Goal: Task Accomplishment & Management: Manage account settings

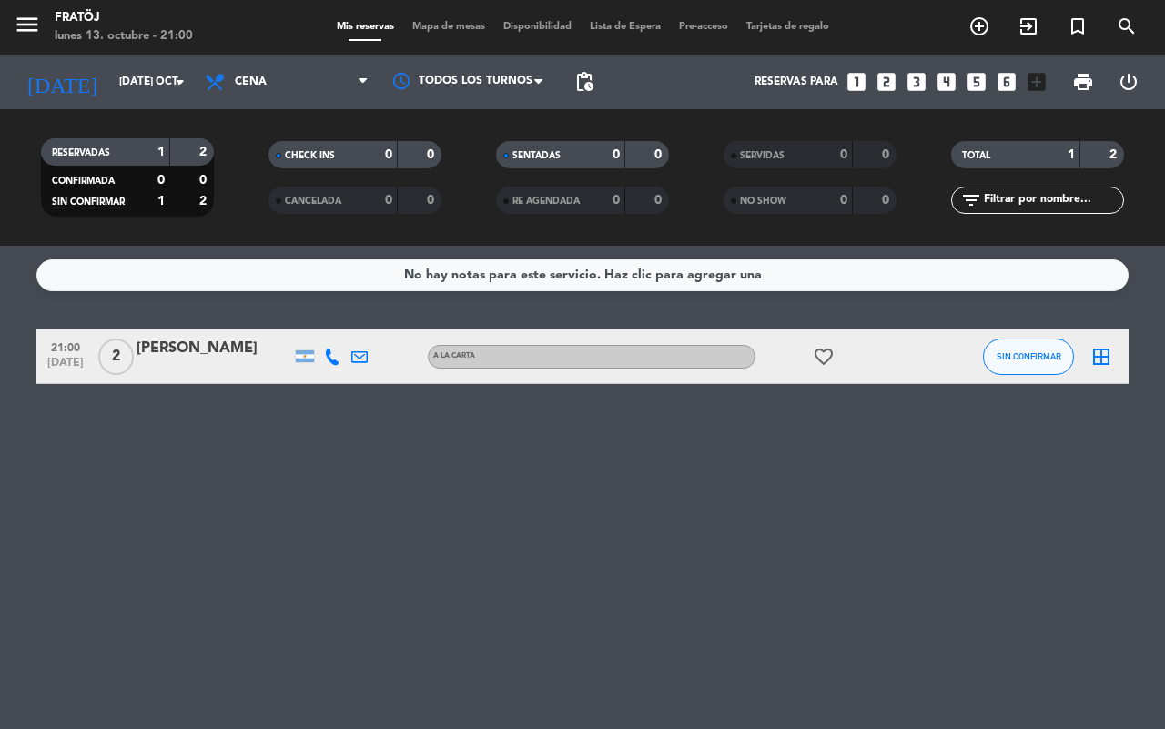
click at [881, 83] on icon "looks_two" at bounding box center [887, 82] width 24 height 24
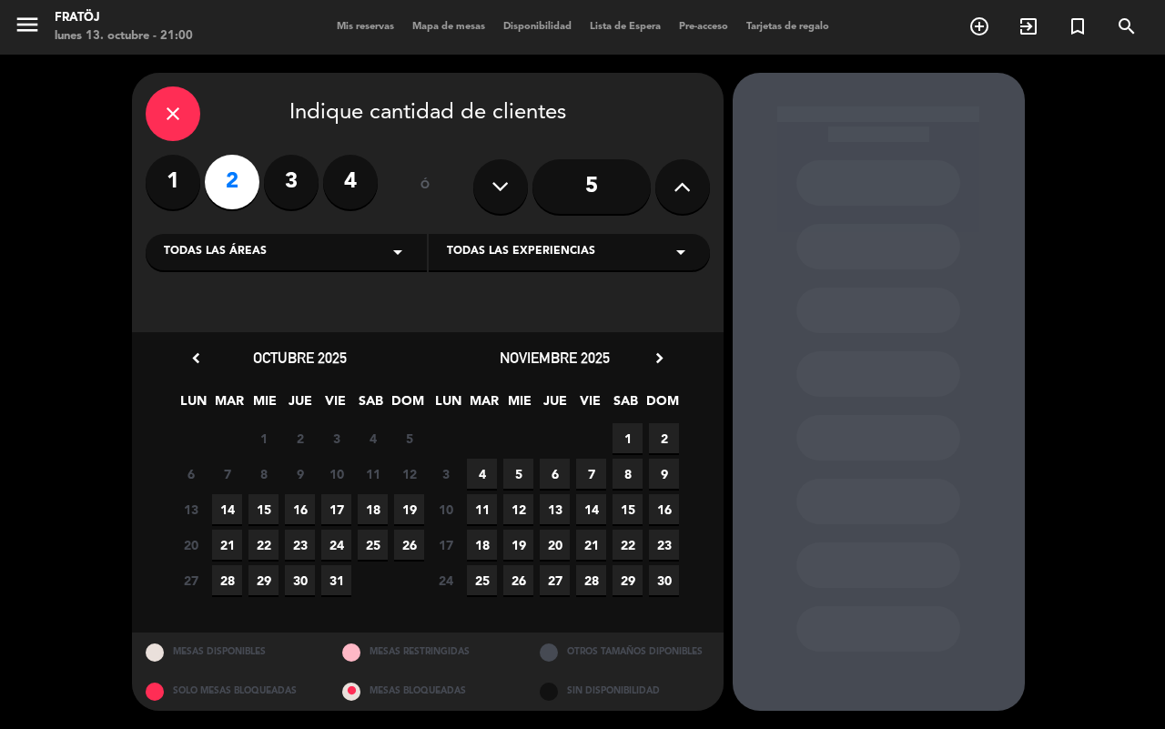
click at [370, 505] on span "18" at bounding box center [373, 509] width 30 height 30
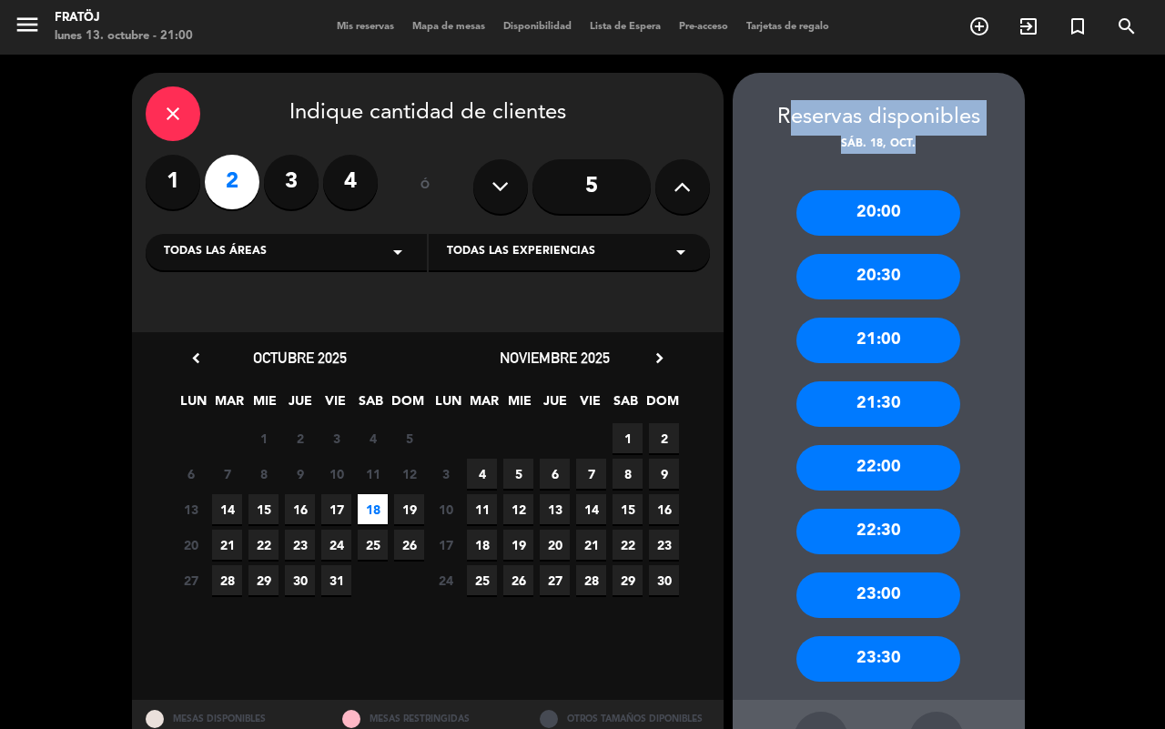
drag, startPoint x: 776, startPoint y: 115, endPoint x: 933, endPoint y: 144, distance: 159.2
click at [933, 144] on div "Reservas disponibles sáb. 18, oct." at bounding box center [879, 127] width 292 height 54
click at [933, 144] on div "sáb. 18, oct." at bounding box center [879, 145] width 292 height 18
click at [916, 266] on div "20:30" at bounding box center [878, 277] width 164 height 46
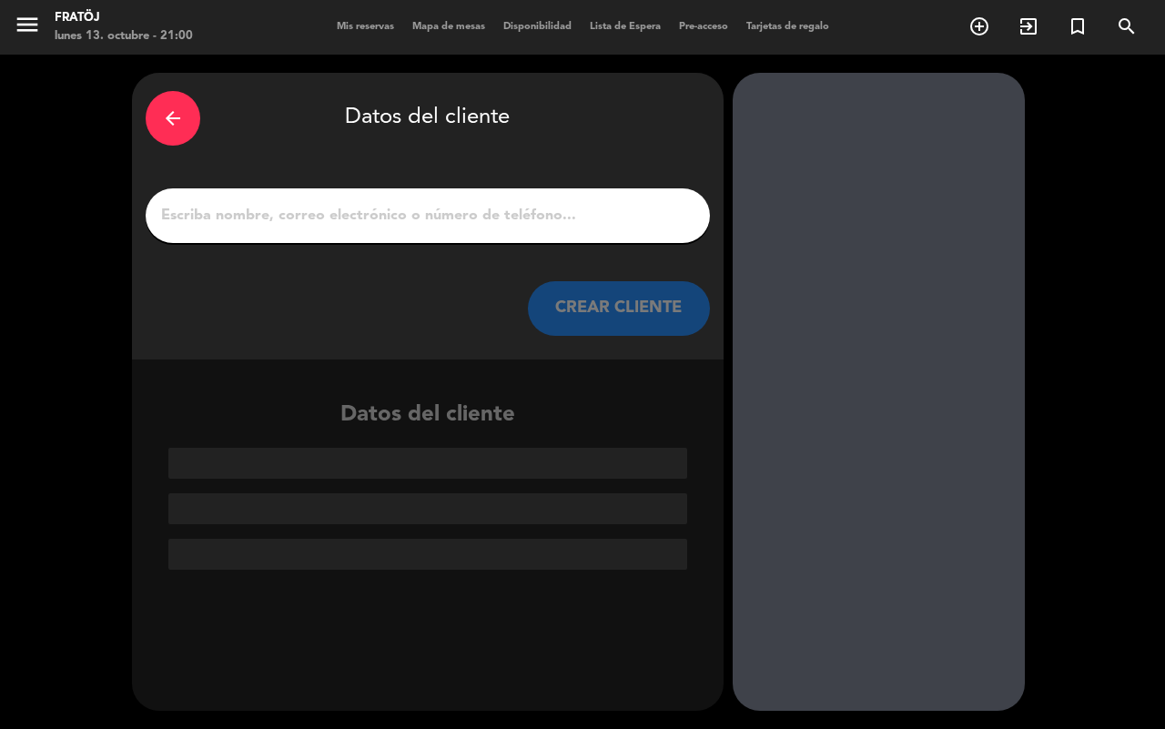
click at [524, 220] on input "1" at bounding box center [427, 215] width 537 height 25
click at [185, 126] on div "arrow_back" at bounding box center [173, 118] width 55 height 55
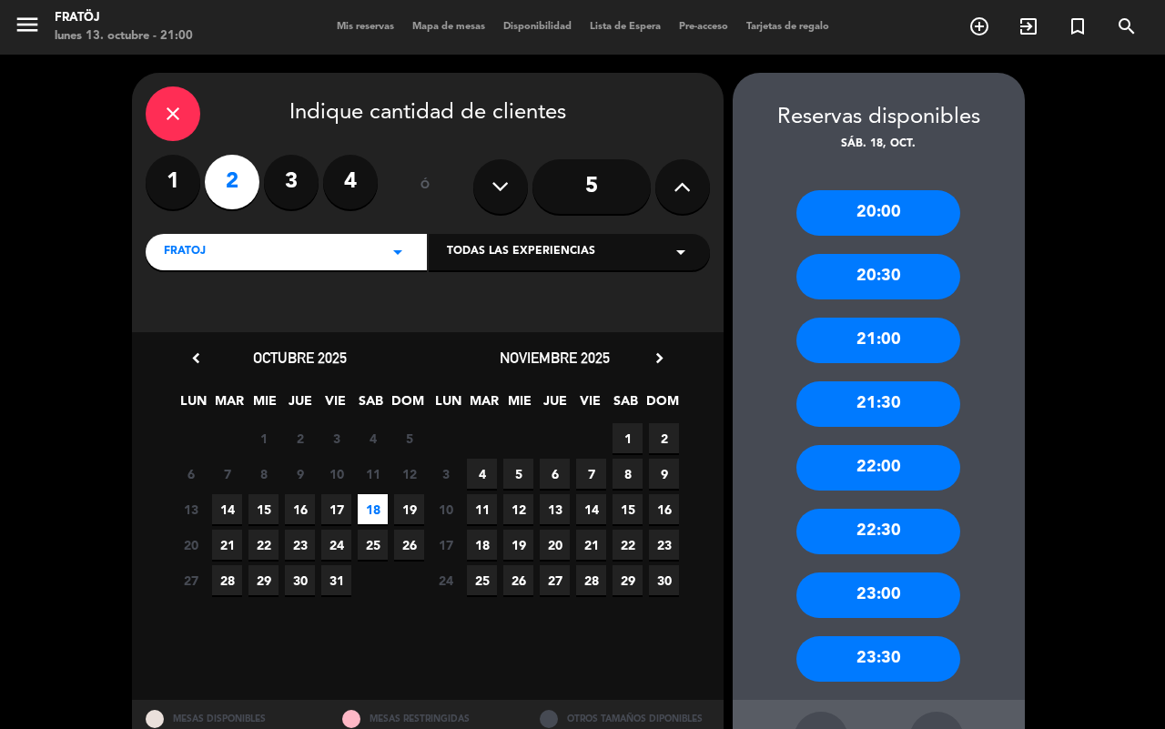
click at [420, 185] on div "ó" at bounding box center [425, 187] width 59 height 64
click at [426, 187] on div "ó" at bounding box center [425, 187] width 59 height 64
drag, startPoint x: 428, startPoint y: 187, endPoint x: 419, endPoint y: 184, distance: 9.5
click at [419, 184] on div "ó" at bounding box center [425, 187] width 59 height 64
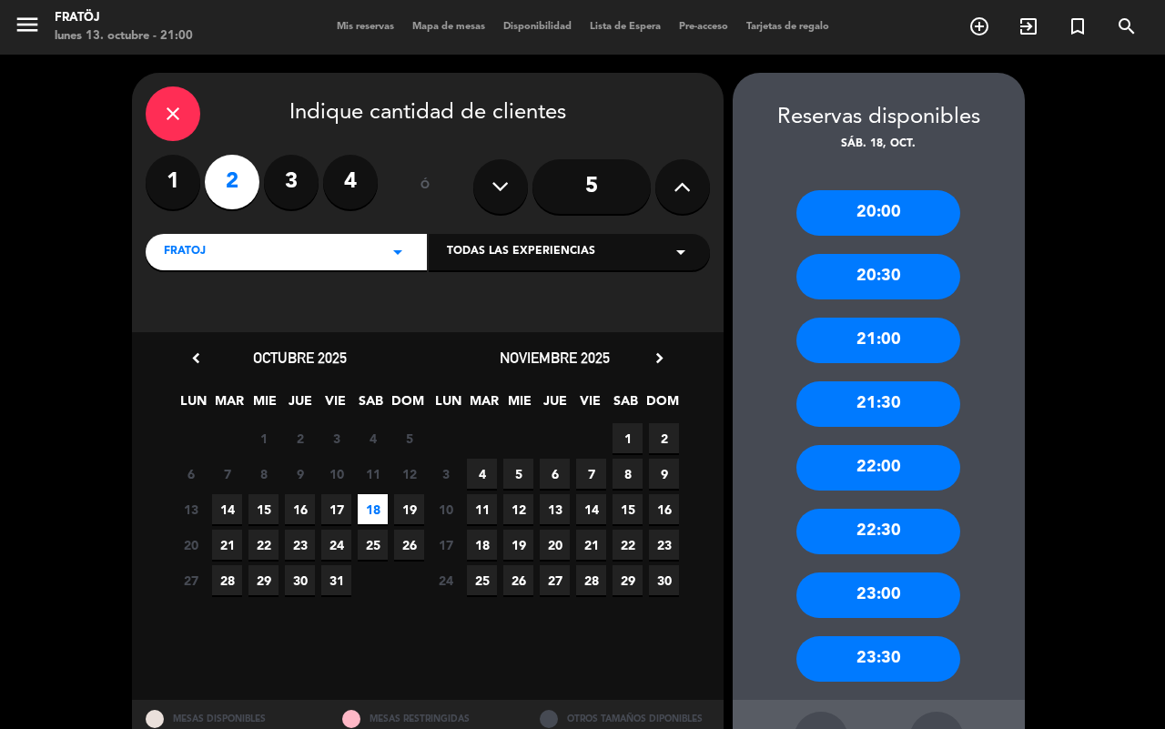
click at [419, 184] on div "ó" at bounding box center [425, 187] width 59 height 64
click at [421, 184] on div "ó" at bounding box center [425, 187] width 59 height 64
click at [426, 185] on div "ó" at bounding box center [425, 187] width 59 height 64
click at [426, 187] on div "ó" at bounding box center [425, 187] width 59 height 64
click at [593, 184] on input "5" at bounding box center [591, 186] width 118 height 55
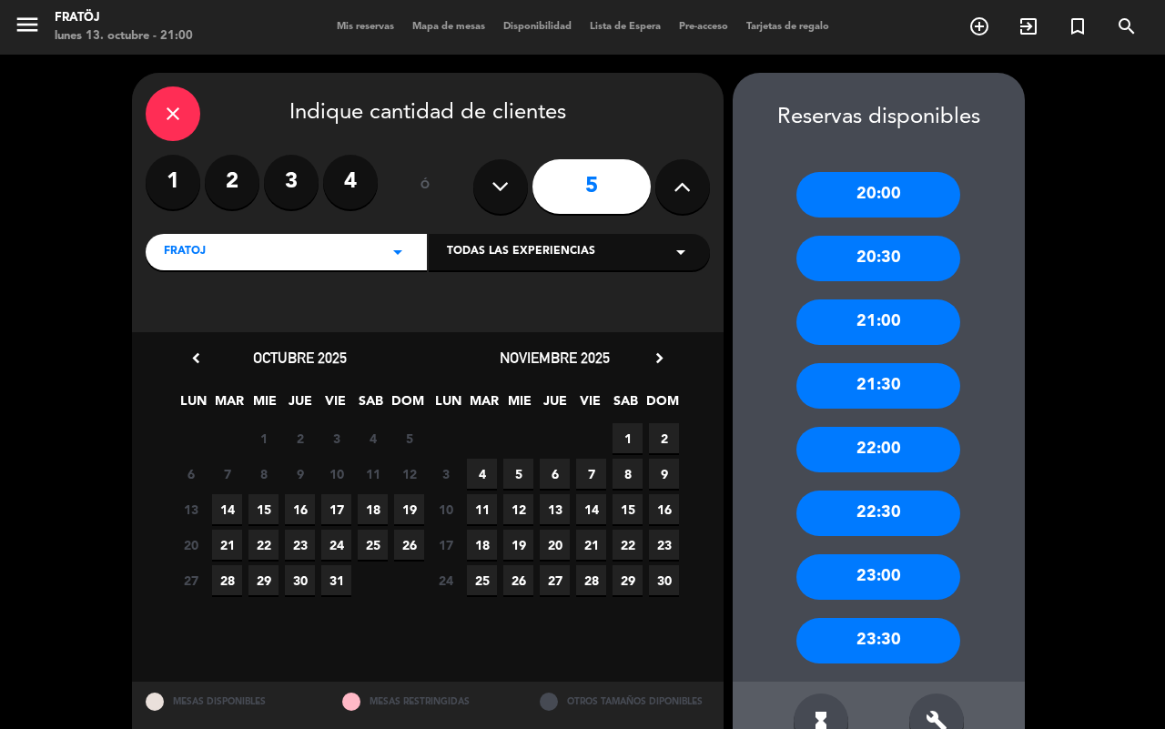
click at [367, 510] on span "18" at bounding box center [373, 509] width 30 height 30
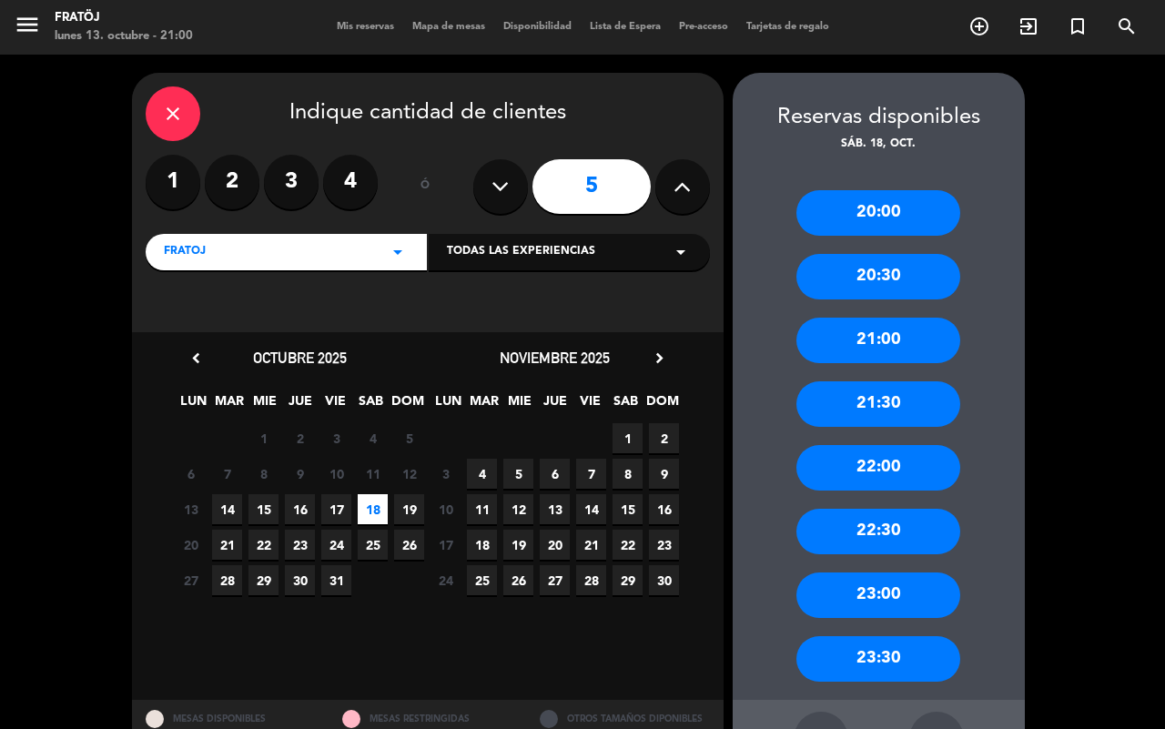
click at [429, 185] on div "ó" at bounding box center [425, 187] width 59 height 64
click at [564, 115] on div "close Indique cantidad de clientes" at bounding box center [428, 113] width 564 height 55
drag, startPoint x: 564, startPoint y: 115, endPoint x: 260, endPoint y: 127, distance: 304.3
click at [260, 127] on div "close Indique cantidad de clientes" at bounding box center [428, 113] width 564 height 55
click at [285, 107] on div "close Indique cantidad de clientes" at bounding box center [428, 113] width 564 height 55
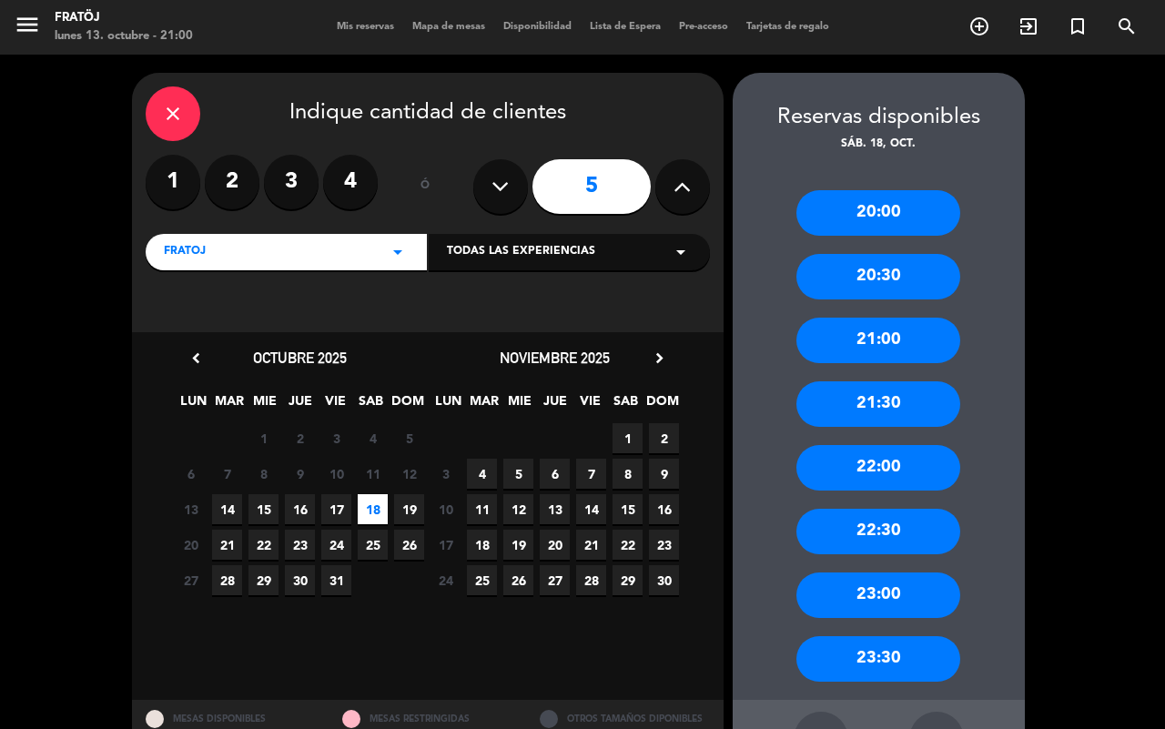
drag, startPoint x: 289, startPoint y: 112, endPoint x: 593, endPoint y: 114, distance: 303.1
click at [593, 114] on div "close Indique cantidad de clientes" at bounding box center [428, 113] width 564 height 55
drag, startPoint x: 562, startPoint y: 116, endPoint x: 289, endPoint y: 121, distance: 273.1
click at [289, 121] on div "close Indique cantidad de clientes" at bounding box center [428, 113] width 564 height 55
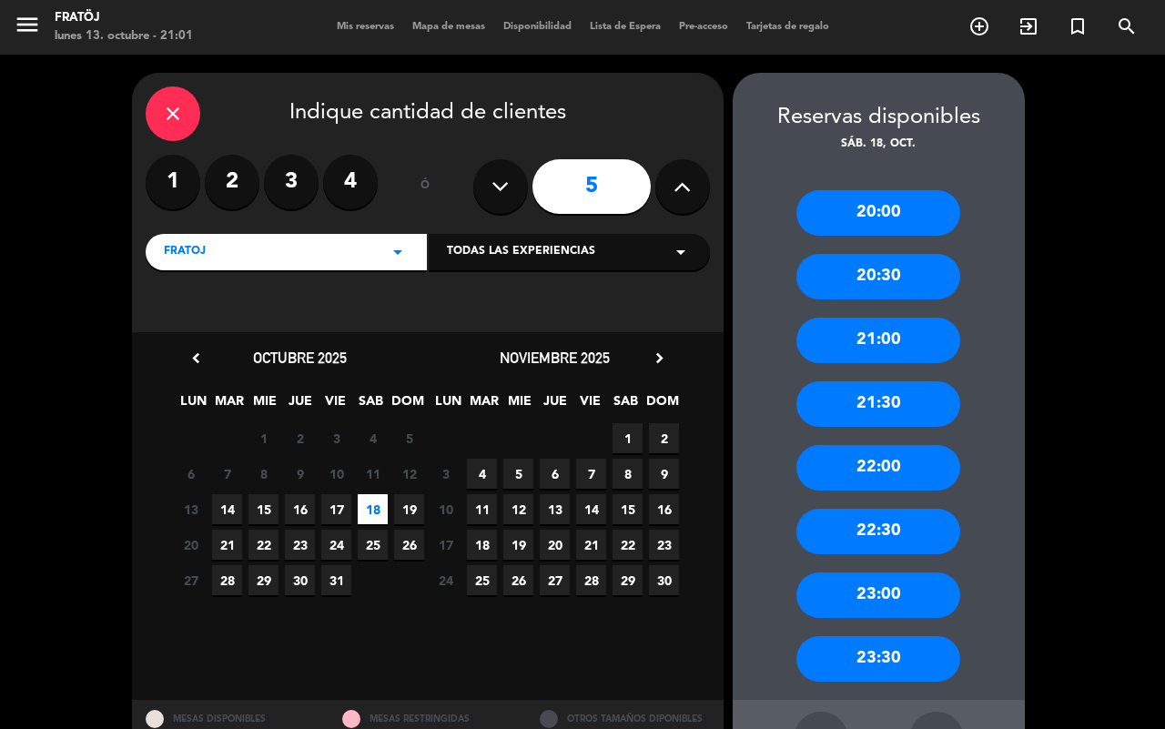
click at [288, 116] on div "close Indique cantidad de clientes" at bounding box center [428, 113] width 564 height 55
click at [907, 279] on div "20:30" at bounding box center [878, 277] width 164 height 46
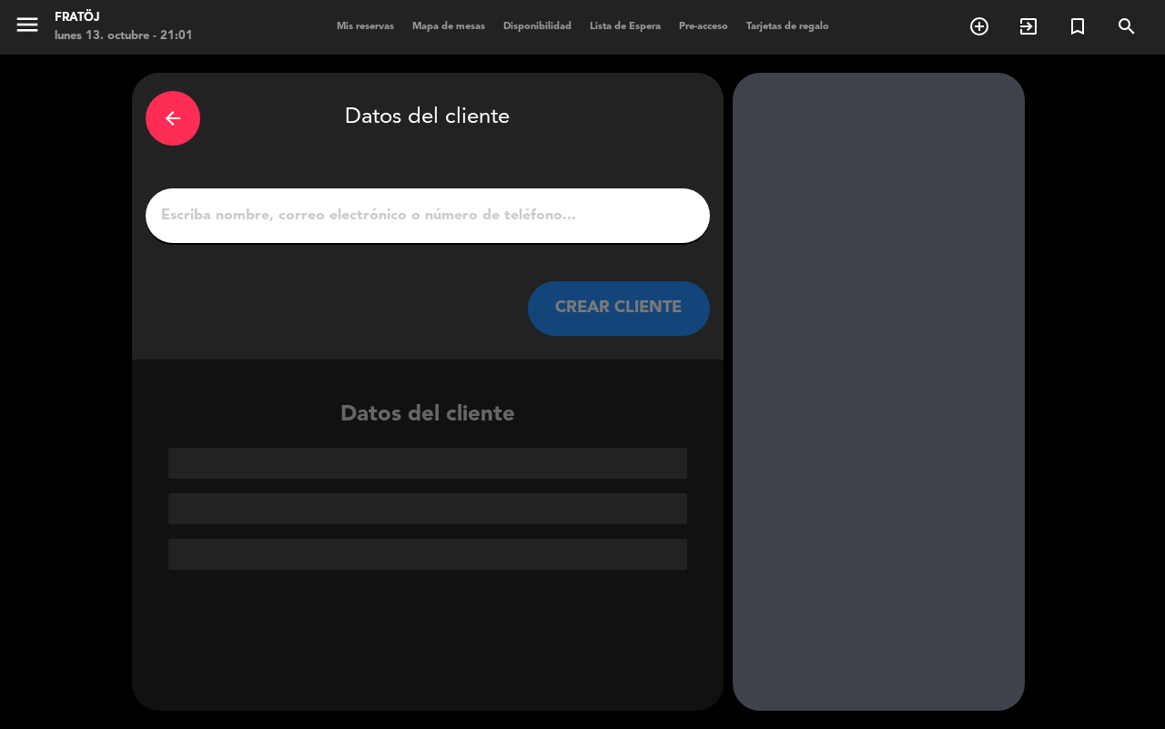
click at [488, 205] on input "1" at bounding box center [427, 215] width 537 height 25
drag, startPoint x: 346, startPoint y: 116, endPoint x: 517, endPoint y: 115, distance: 171.1
click at [517, 115] on div "arrow_back Datos del cliente" at bounding box center [428, 118] width 564 height 64
click at [388, 217] on input "1" at bounding box center [427, 215] width 537 height 25
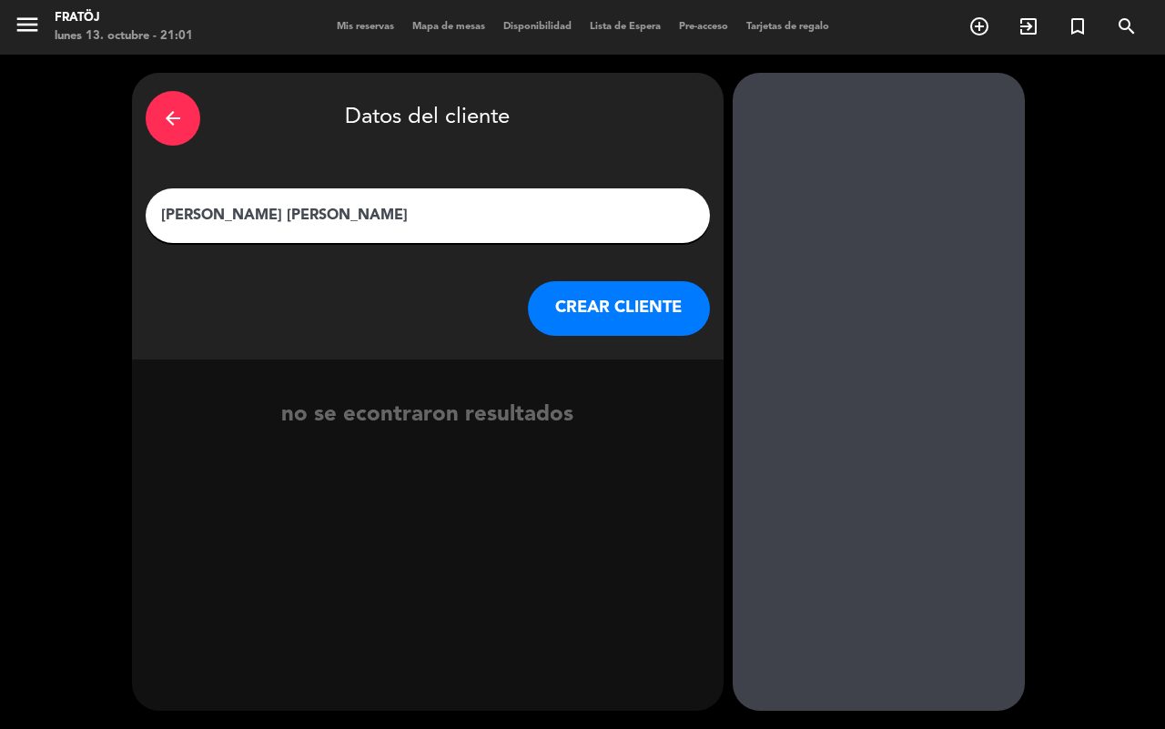
type input "[PERSON_NAME] [PERSON_NAME]"
click at [547, 307] on button "CREAR CLIENTE" at bounding box center [619, 308] width 182 height 55
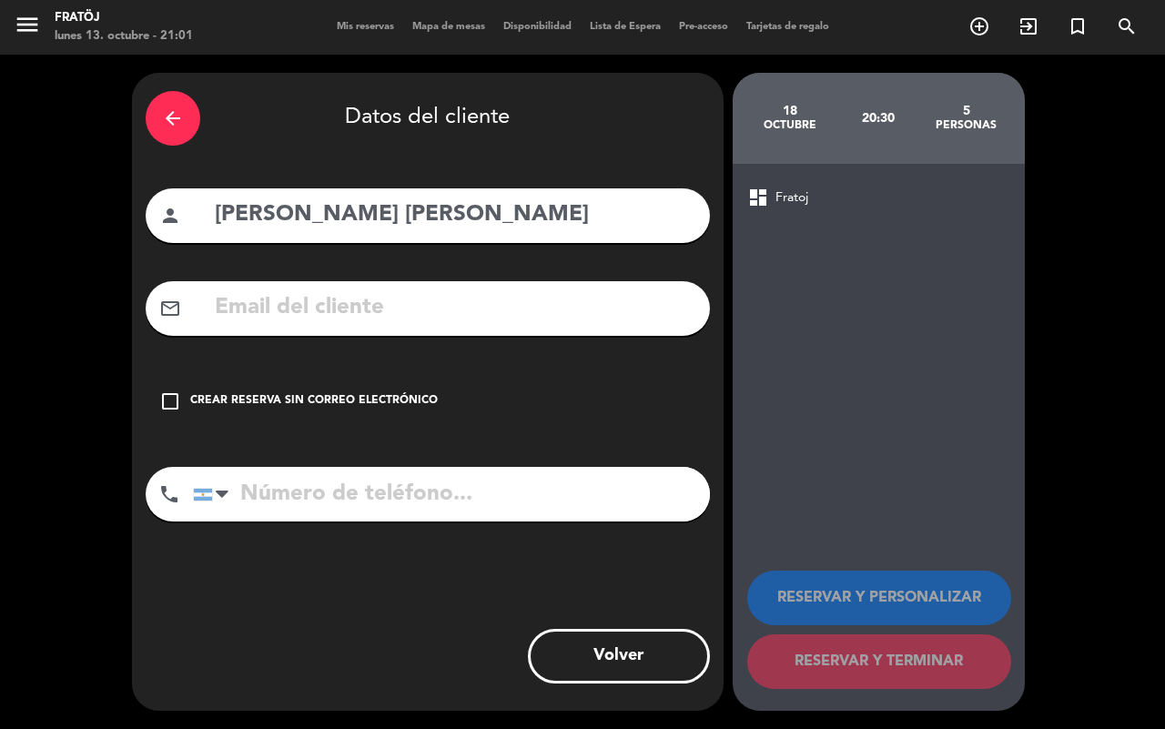
click at [420, 405] on div "Crear reserva sin correo electrónico" at bounding box center [314, 401] width 248 height 18
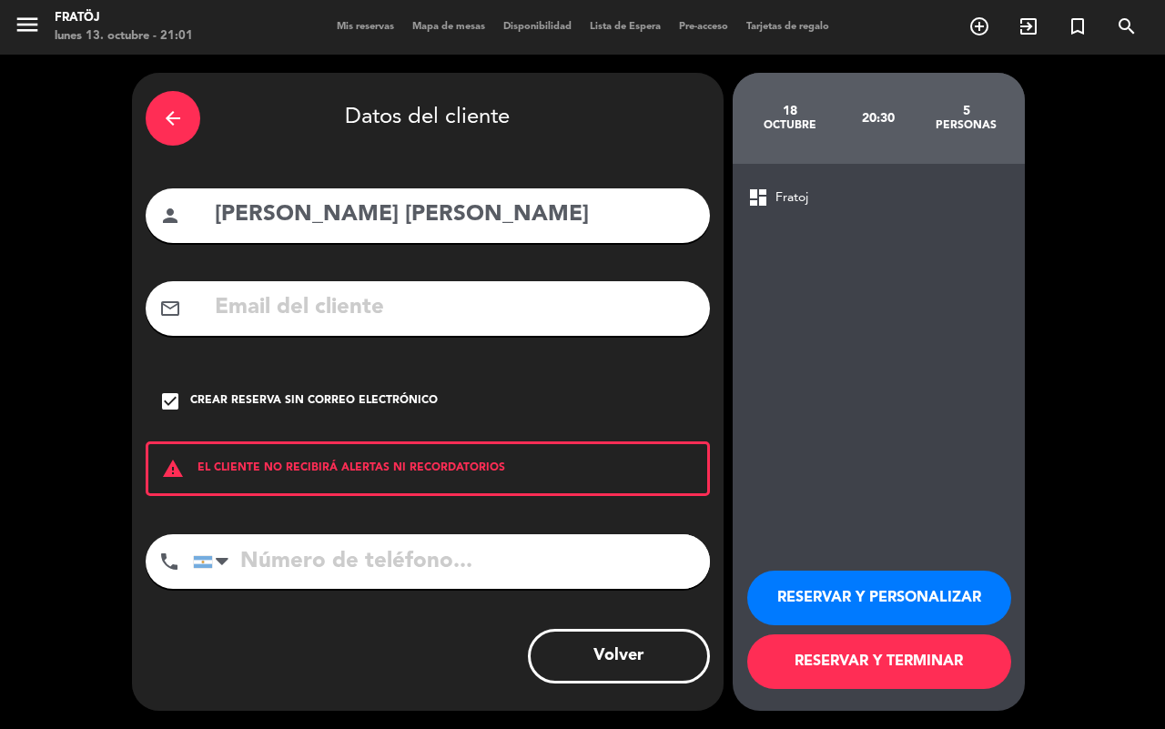
click at [423, 549] on input "tel" at bounding box center [451, 561] width 517 height 55
drag, startPoint x: 346, startPoint y: 116, endPoint x: 556, endPoint y: 116, distance: 210.2
click at [556, 116] on div "arrow_back Datos del cliente" at bounding box center [428, 118] width 564 height 64
click at [549, 112] on div "arrow_back Datos del cliente" at bounding box center [428, 118] width 564 height 64
click at [524, 115] on div "arrow_back Datos del cliente" at bounding box center [428, 118] width 564 height 64
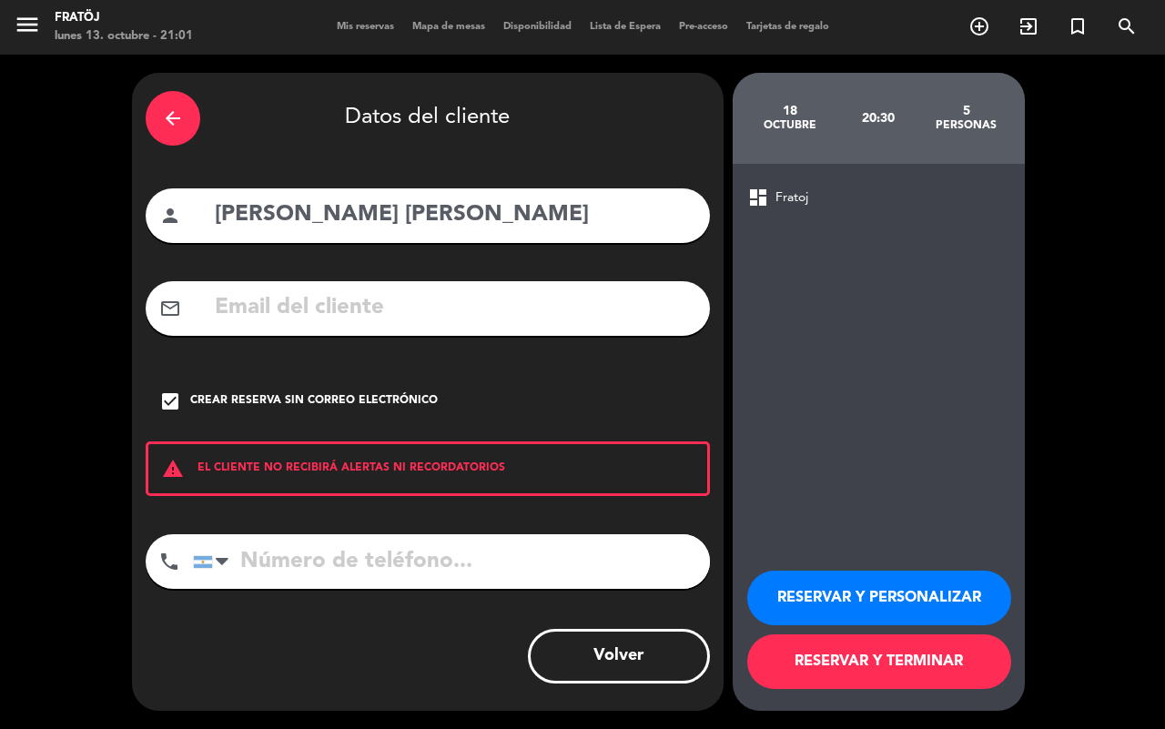
drag, startPoint x: 347, startPoint y: 119, endPoint x: 553, endPoint y: 119, distance: 206.6
click at [553, 119] on div "arrow_back Datos del cliente" at bounding box center [428, 118] width 564 height 64
click at [825, 613] on button "RESERVAR Y PERSONALIZAR" at bounding box center [879, 598] width 264 height 55
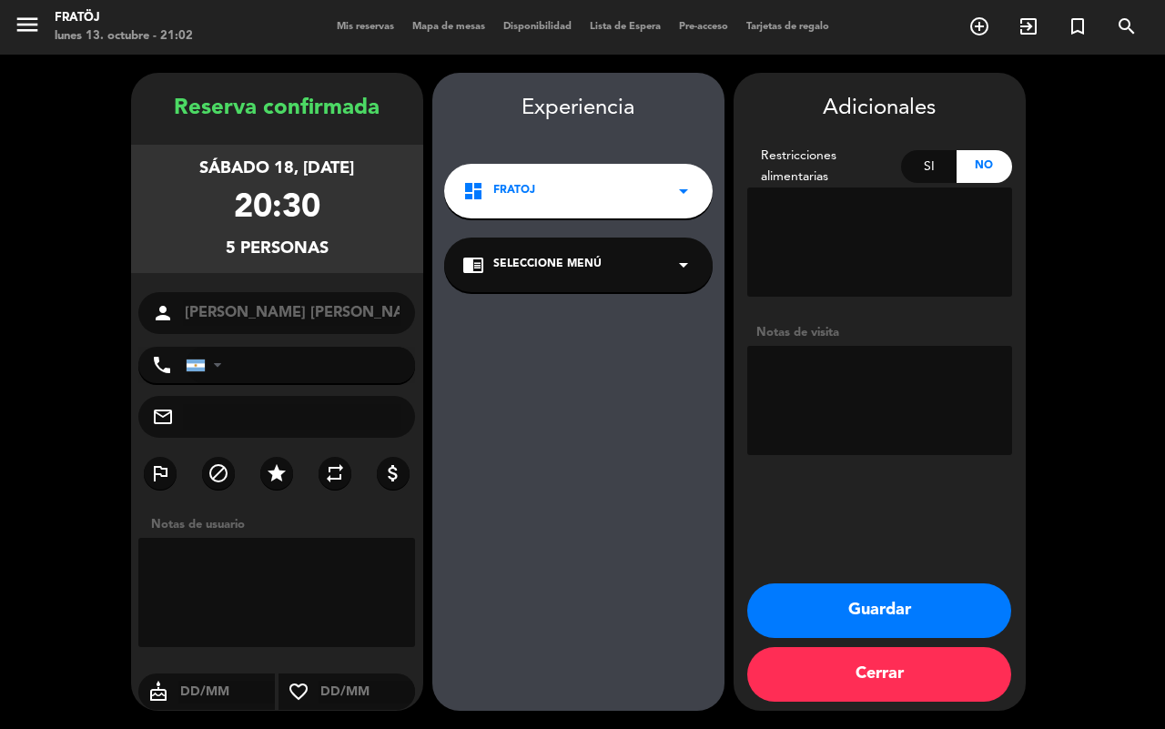
click at [874, 421] on textarea at bounding box center [879, 400] width 265 height 109
type textarea "CUMPLEAÑOS"
click at [957, 603] on button "Guardar" at bounding box center [879, 610] width 264 height 55
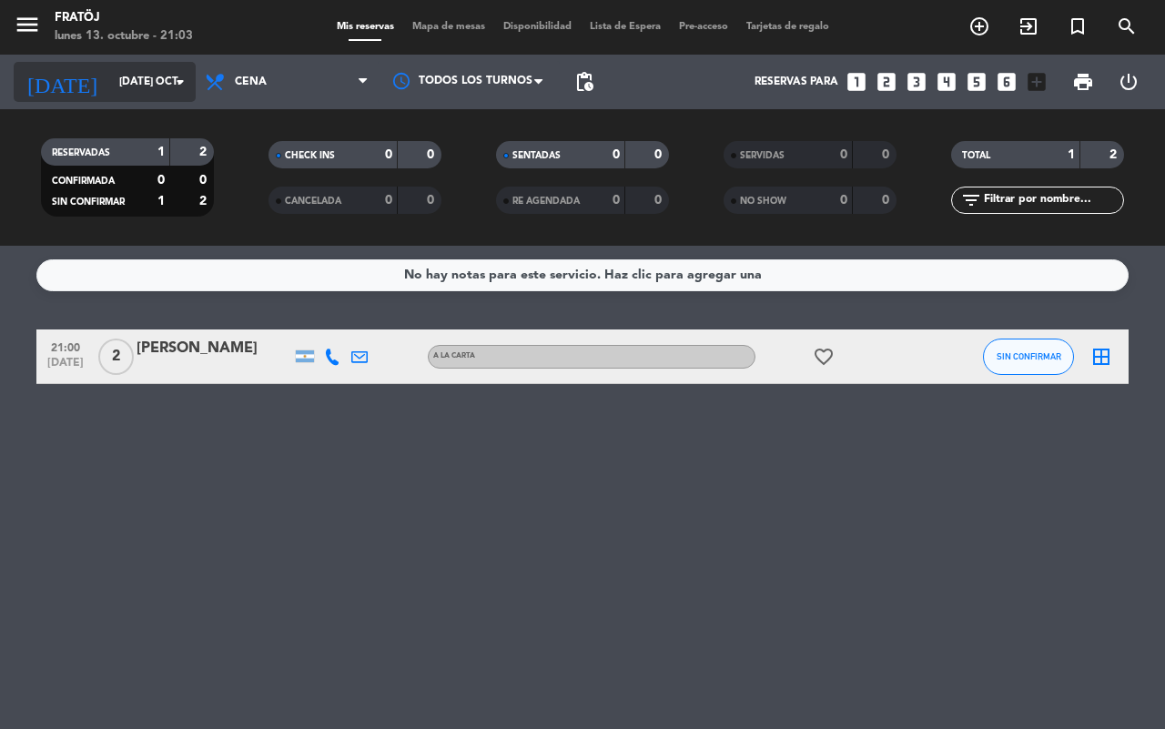
click at [110, 91] on input "[DATE] oct." at bounding box center [182, 81] width 145 height 31
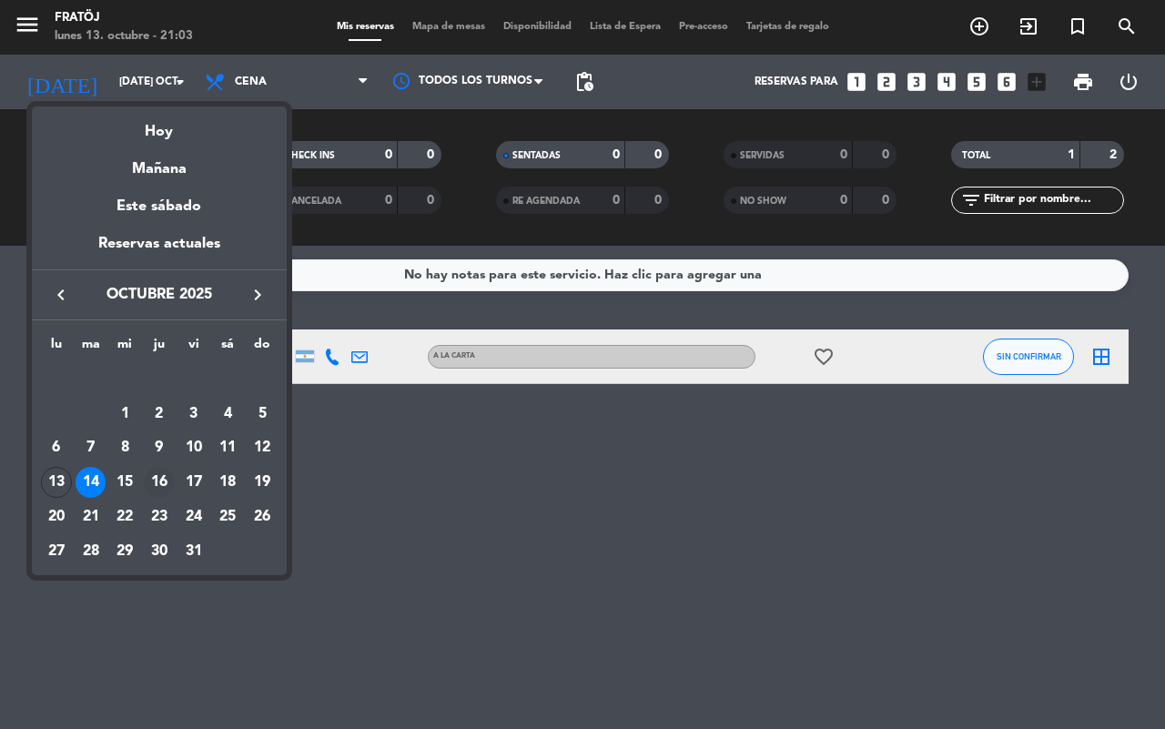
click at [164, 476] on div "16" at bounding box center [159, 482] width 31 height 31
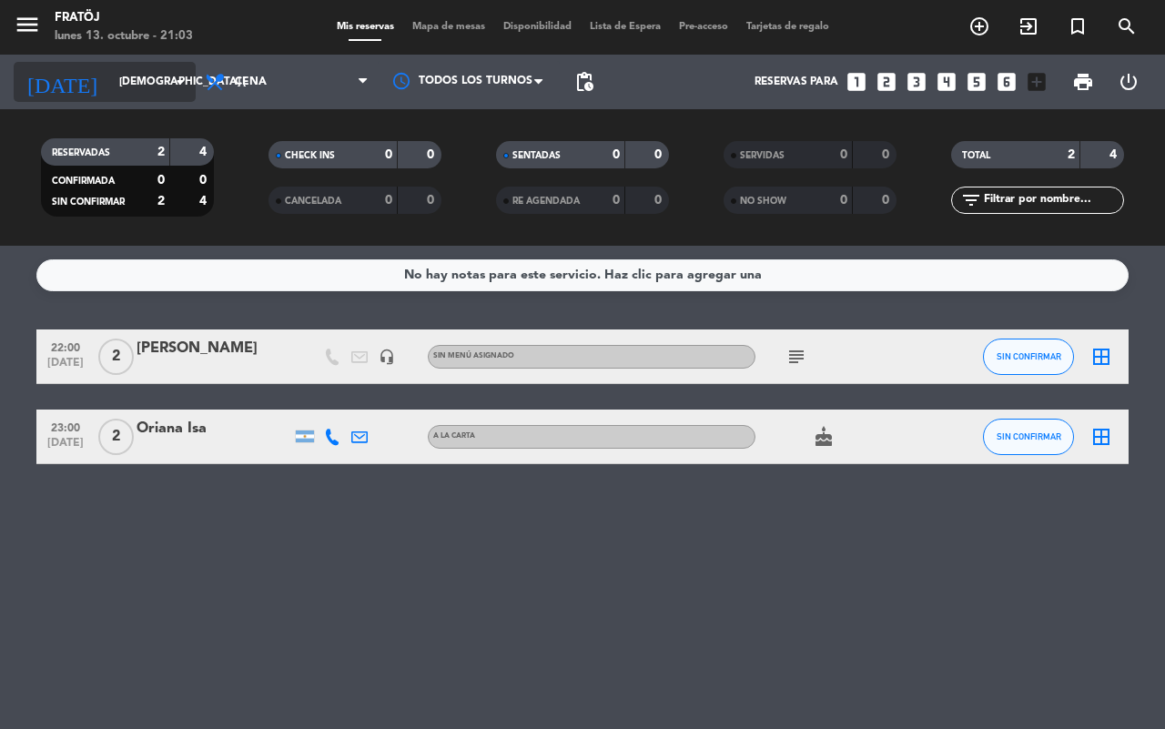
click at [114, 83] on input "[DEMOGRAPHIC_DATA] [DATE]" at bounding box center [182, 81] width 145 height 31
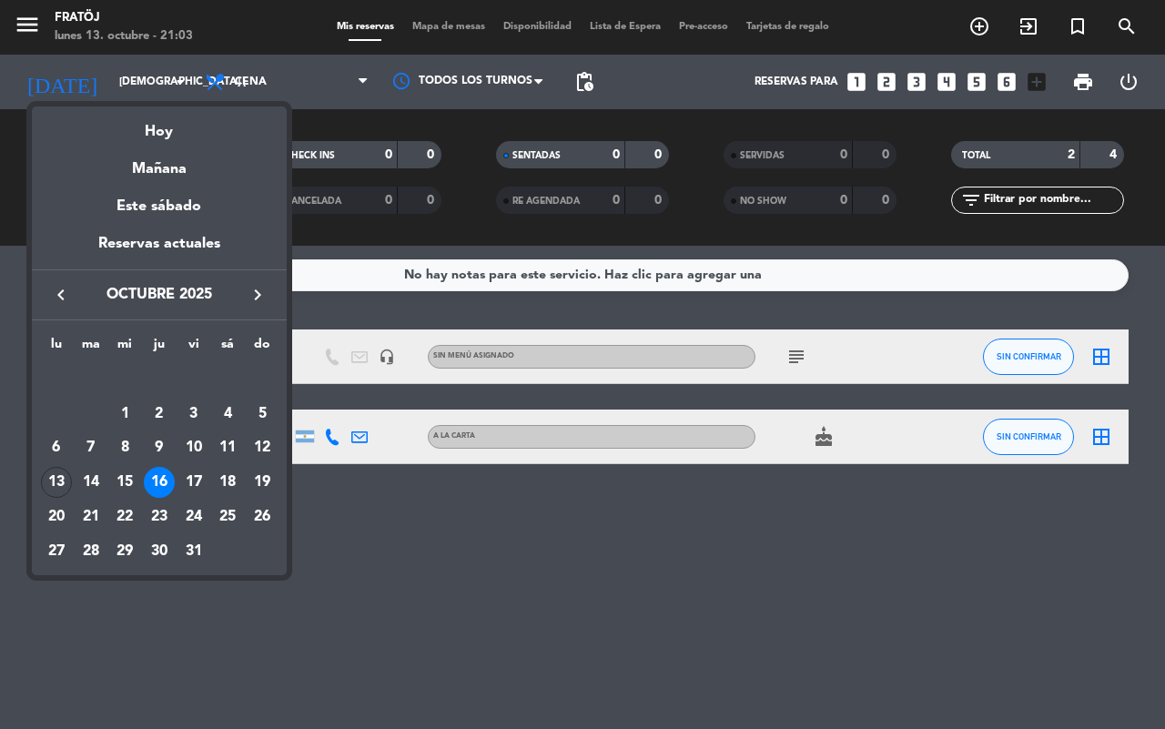
click at [129, 479] on div "15" at bounding box center [124, 482] width 31 height 31
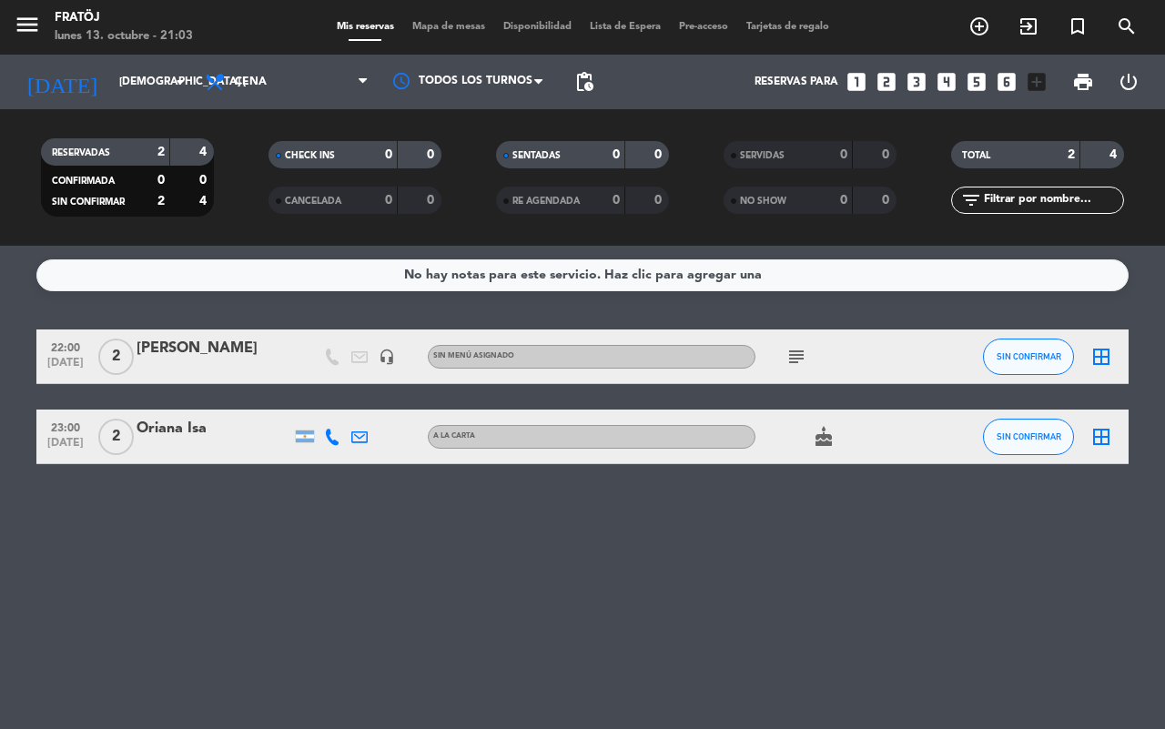
type input "mié. [DATE]"
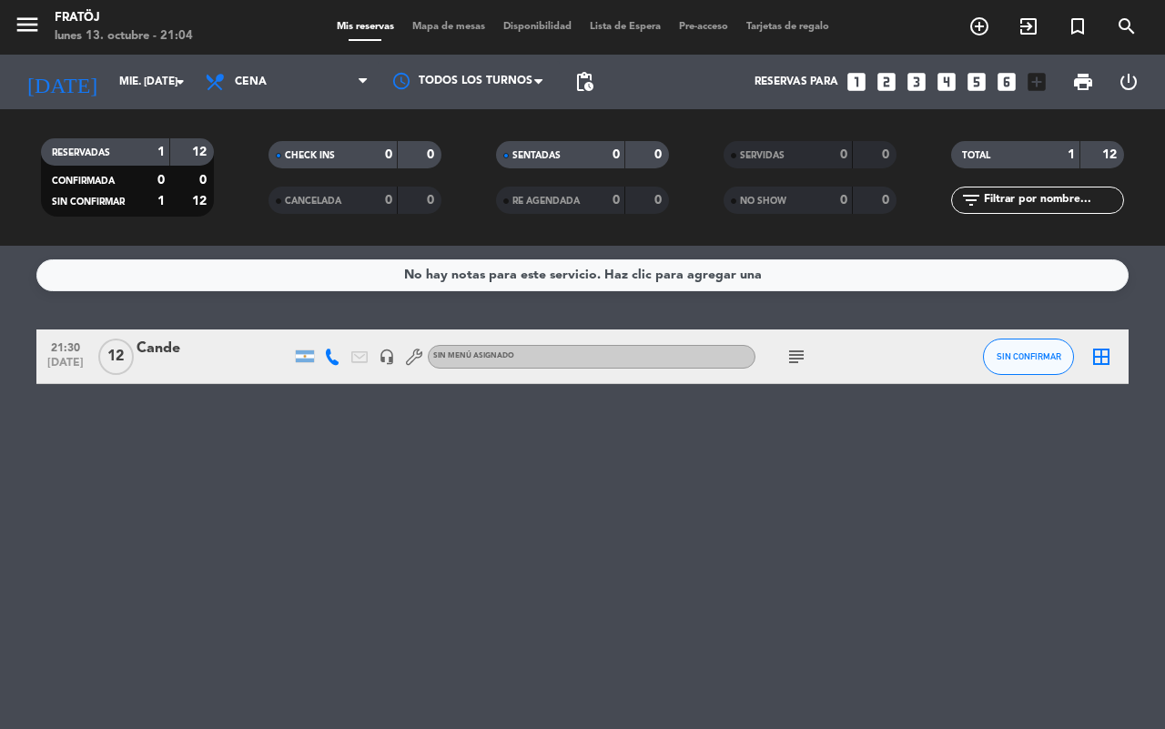
click at [881, 83] on icon "looks_two" at bounding box center [887, 82] width 24 height 24
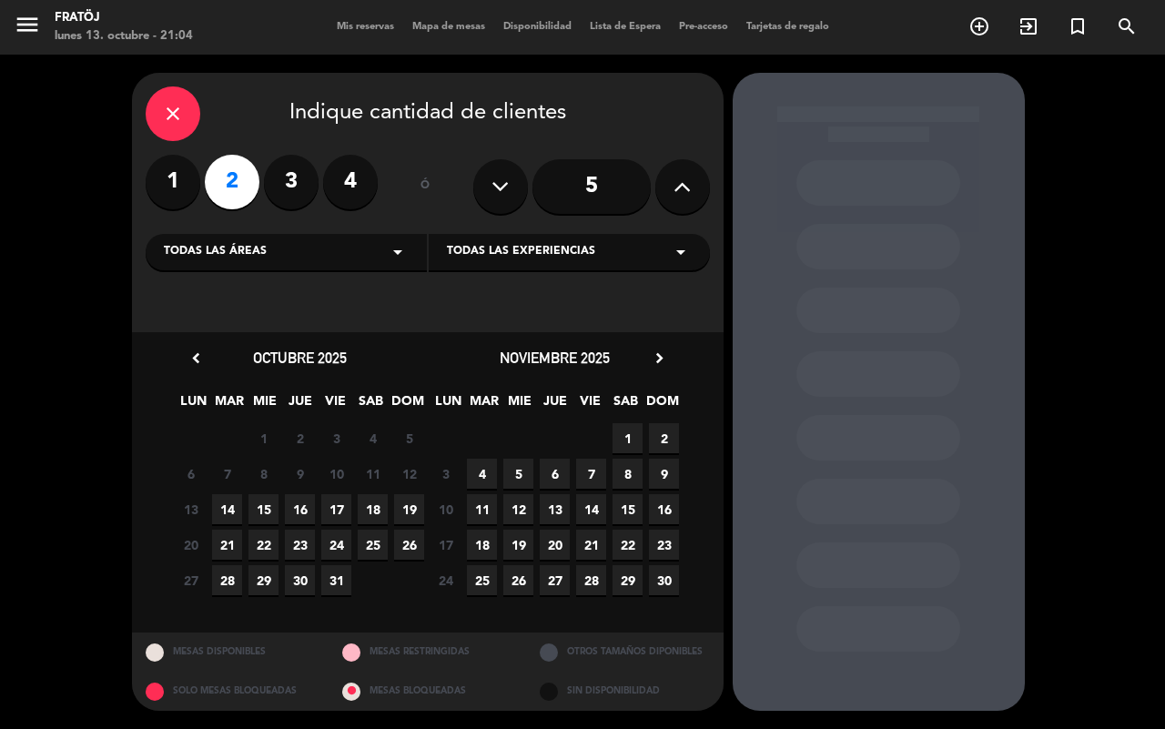
click at [310, 508] on span "16" at bounding box center [300, 509] width 30 height 30
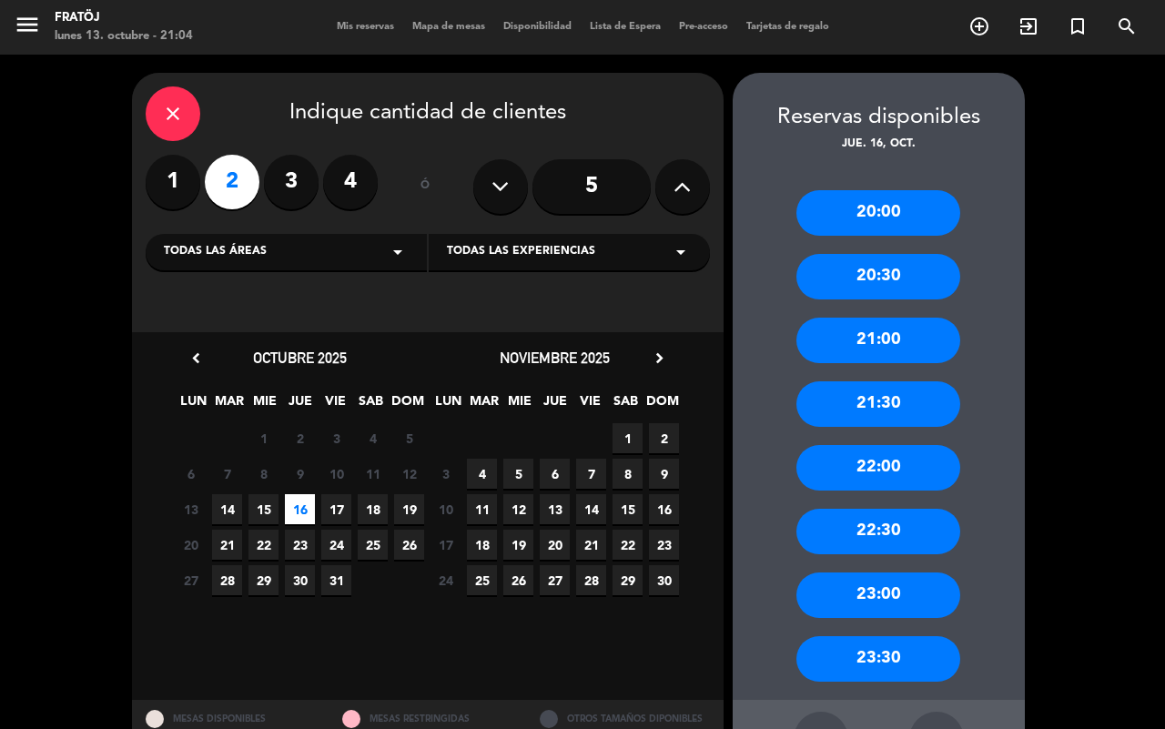
click at [902, 208] on div "20:00" at bounding box center [878, 213] width 164 height 46
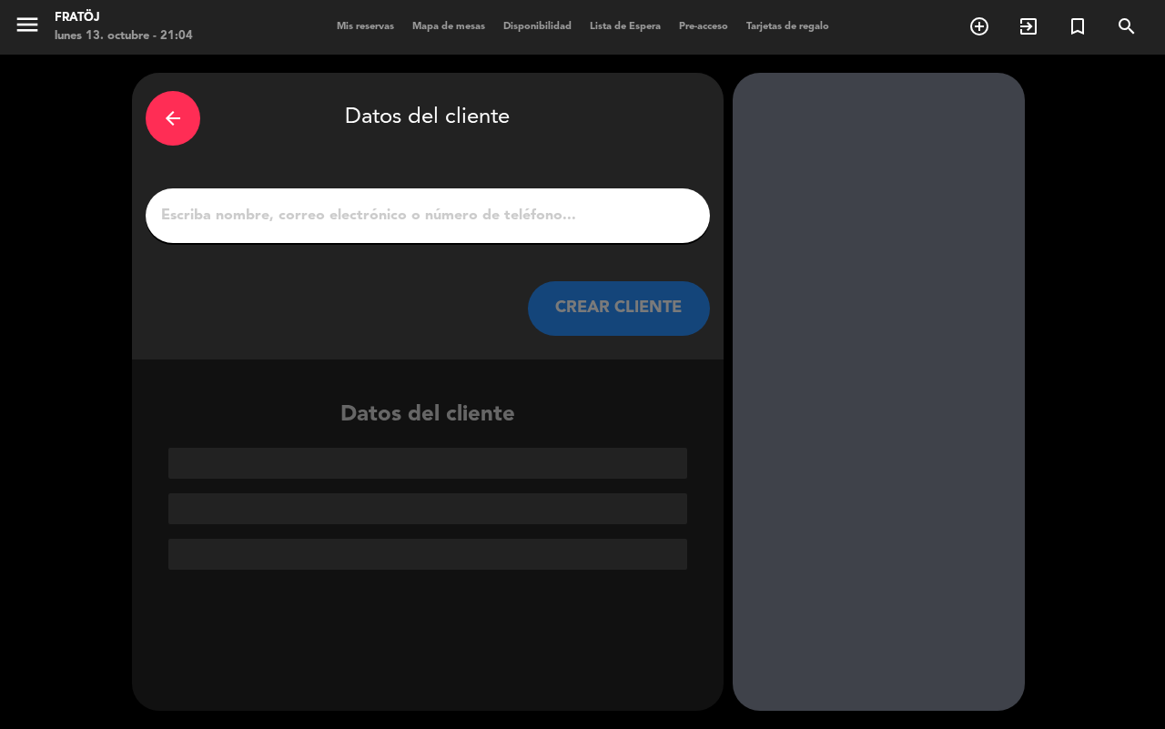
click at [501, 210] on input "1" at bounding box center [427, 215] width 537 height 25
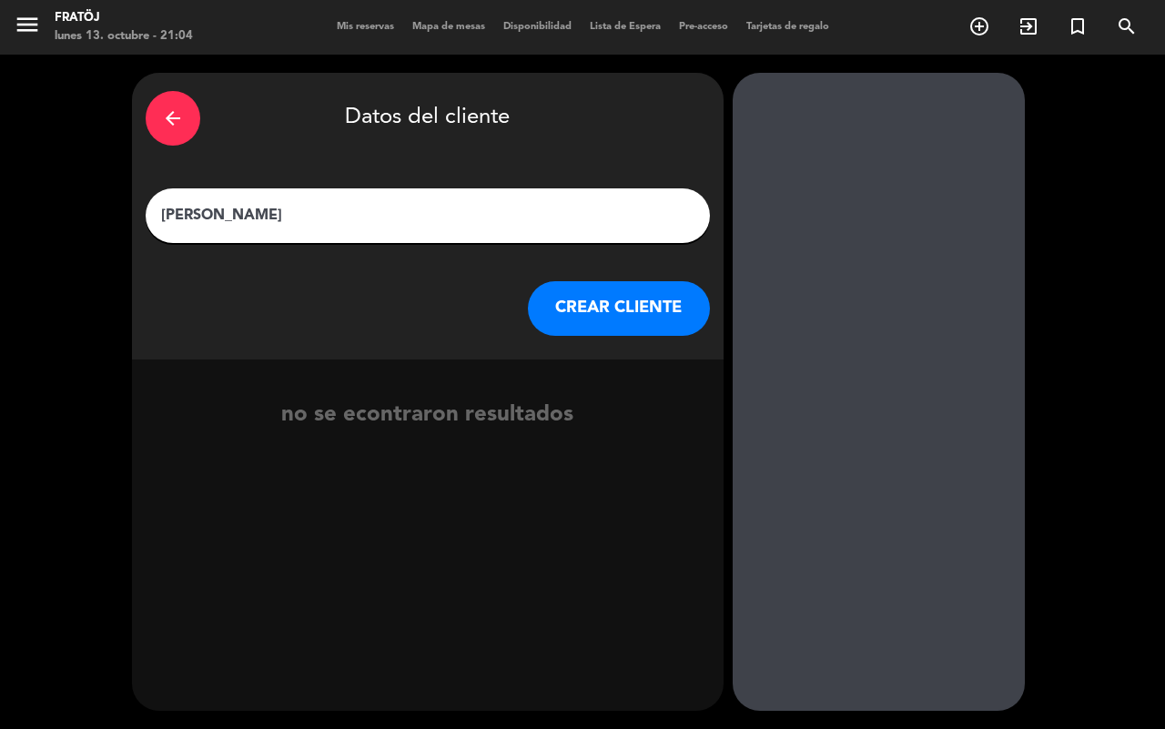
type input "[PERSON_NAME]"
click at [562, 339] on div "arrow_back Datos del cliente [PERSON_NAME] [PERSON_NAME] CLIENTE" at bounding box center [428, 216] width 592 height 287
click at [562, 319] on button "CREAR CLIENTE" at bounding box center [619, 308] width 182 height 55
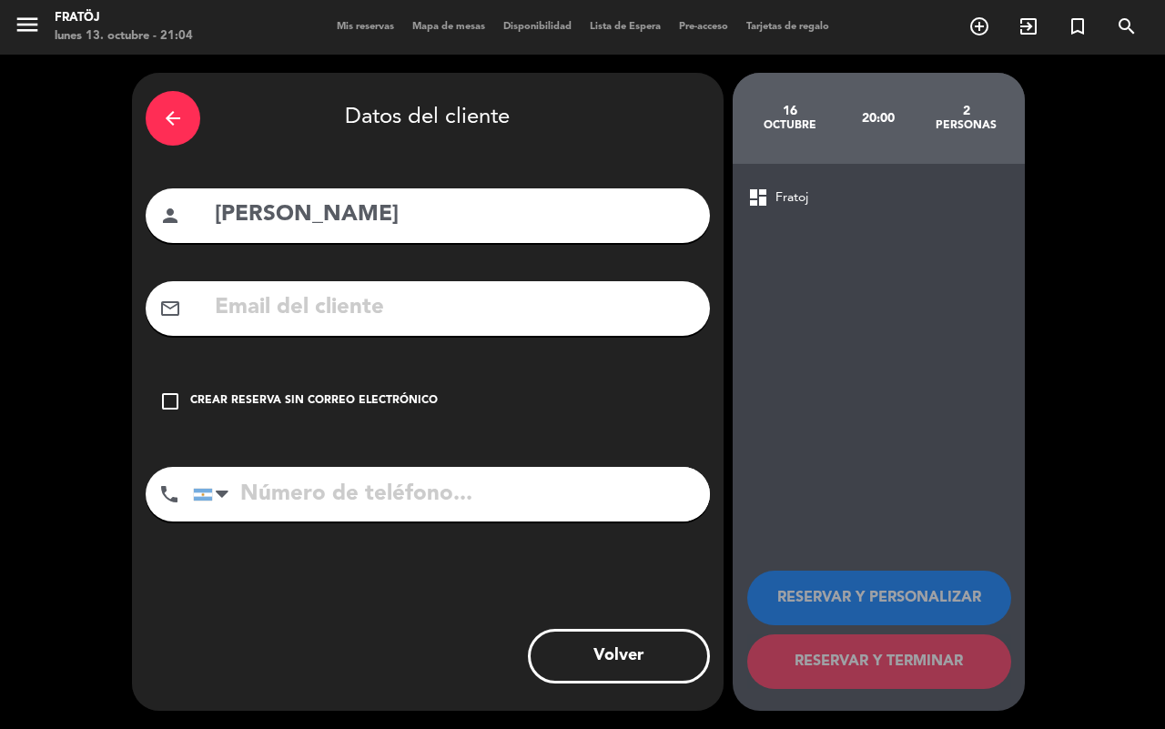
click at [412, 411] on div "check_box_outline_blank Crear reserva sin correo electrónico" at bounding box center [428, 401] width 564 height 55
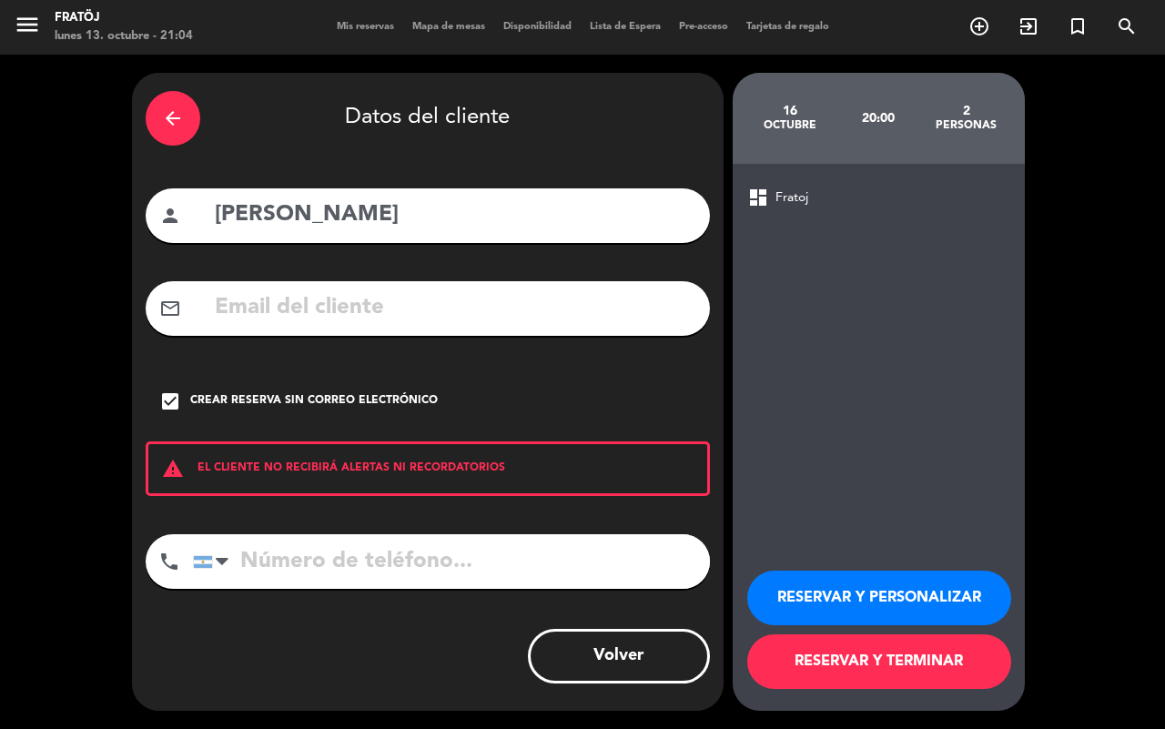
click at [443, 552] on input "tel" at bounding box center [451, 561] width 517 height 55
type input "1168737118"
click at [911, 610] on button "RESERVAR Y PERSONALIZAR" at bounding box center [879, 598] width 264 height 55
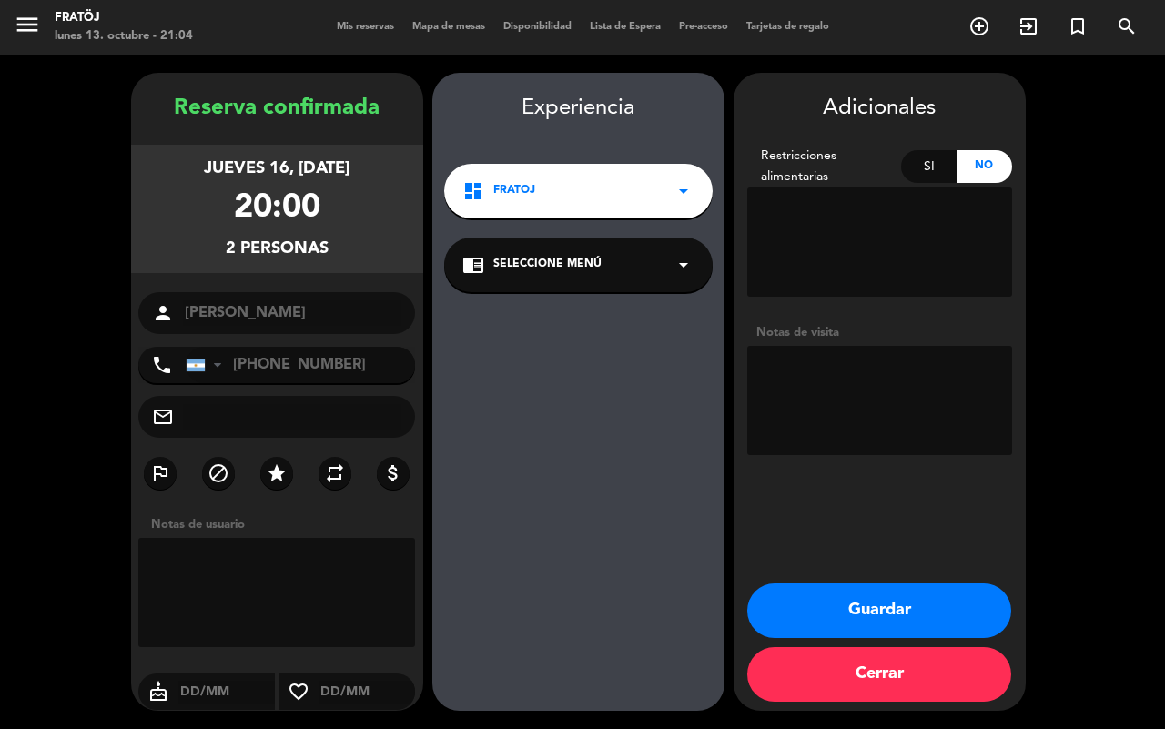
click at [858, 596] on button "Guardar" at bounding box center [879, 610] width 264 height 55
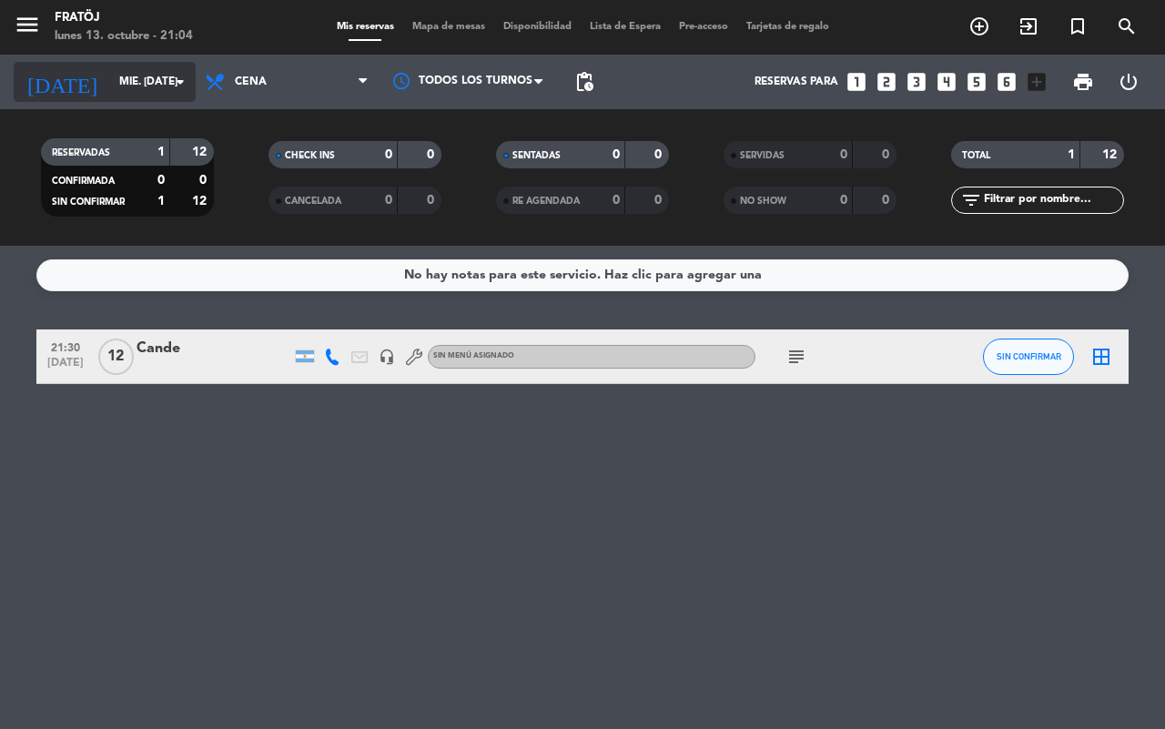
click at [147, 94] on input "mié. [DATE]" at bounding box center [182, 81] width 145 height 31
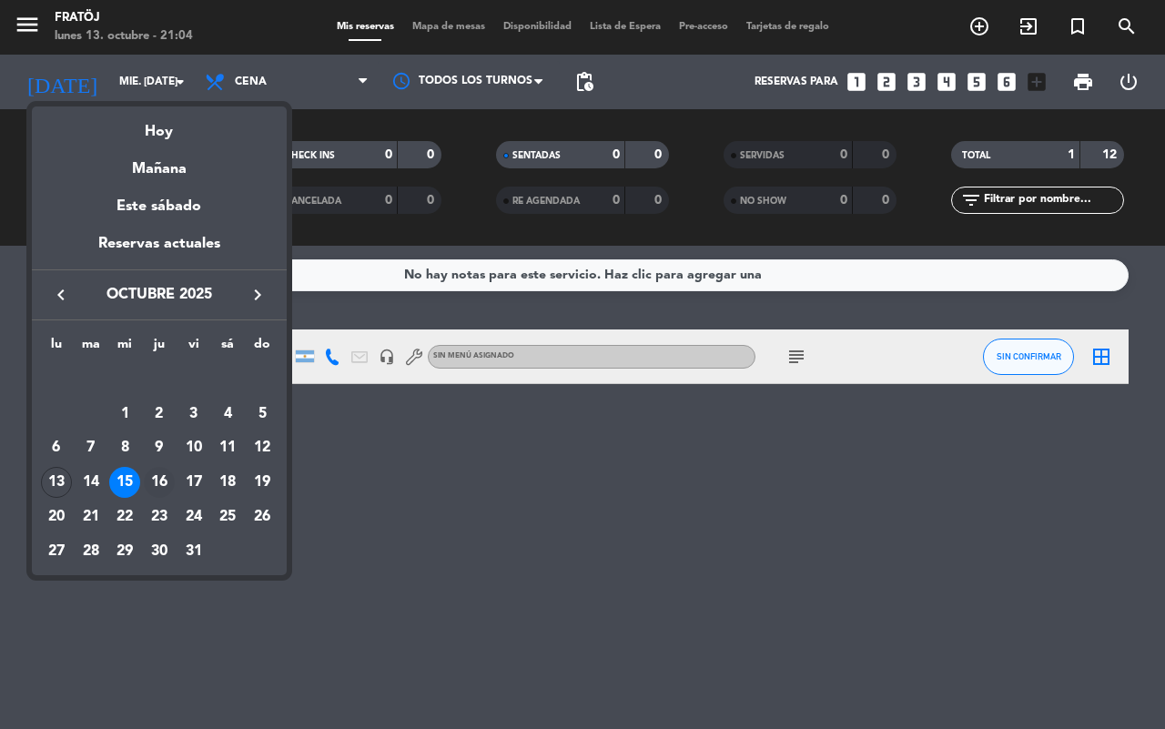
click at [161, 475] on div "16" at bounding box center [159, 482] width 31 height 31
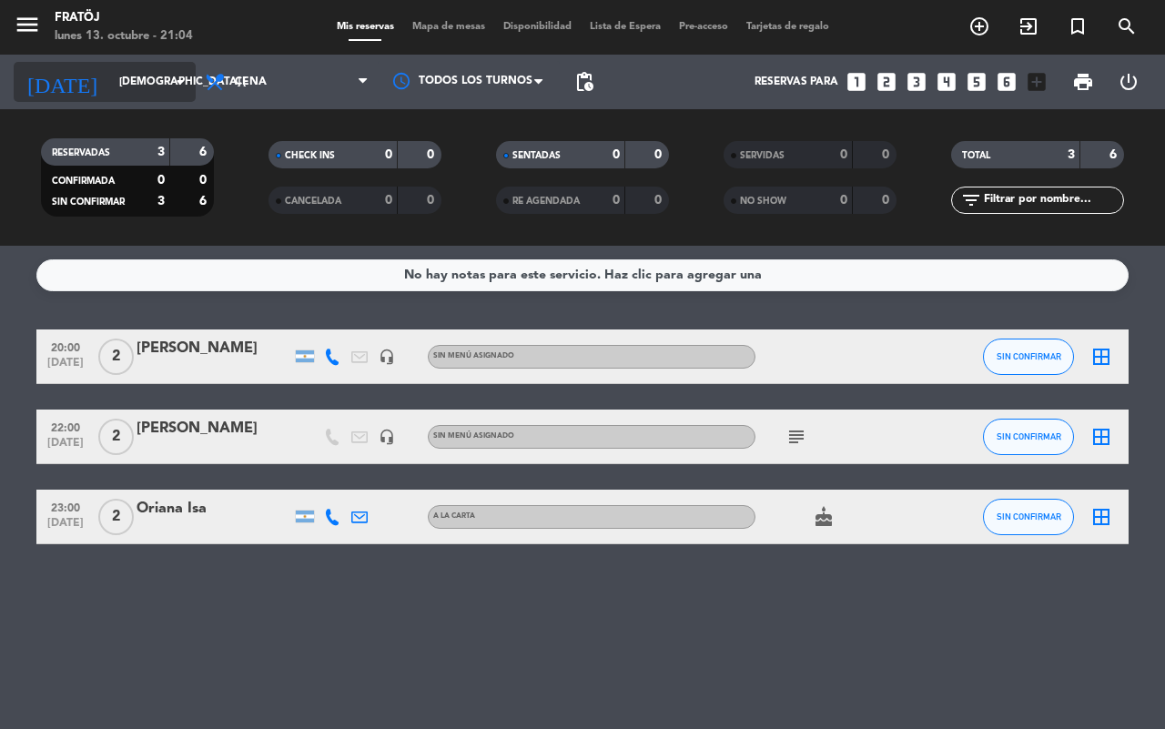
click at [130, 80] on input "[DEMOGRAPHIC_DATA] [DATE]" at bounding box center [182, 81] width 145 height 31
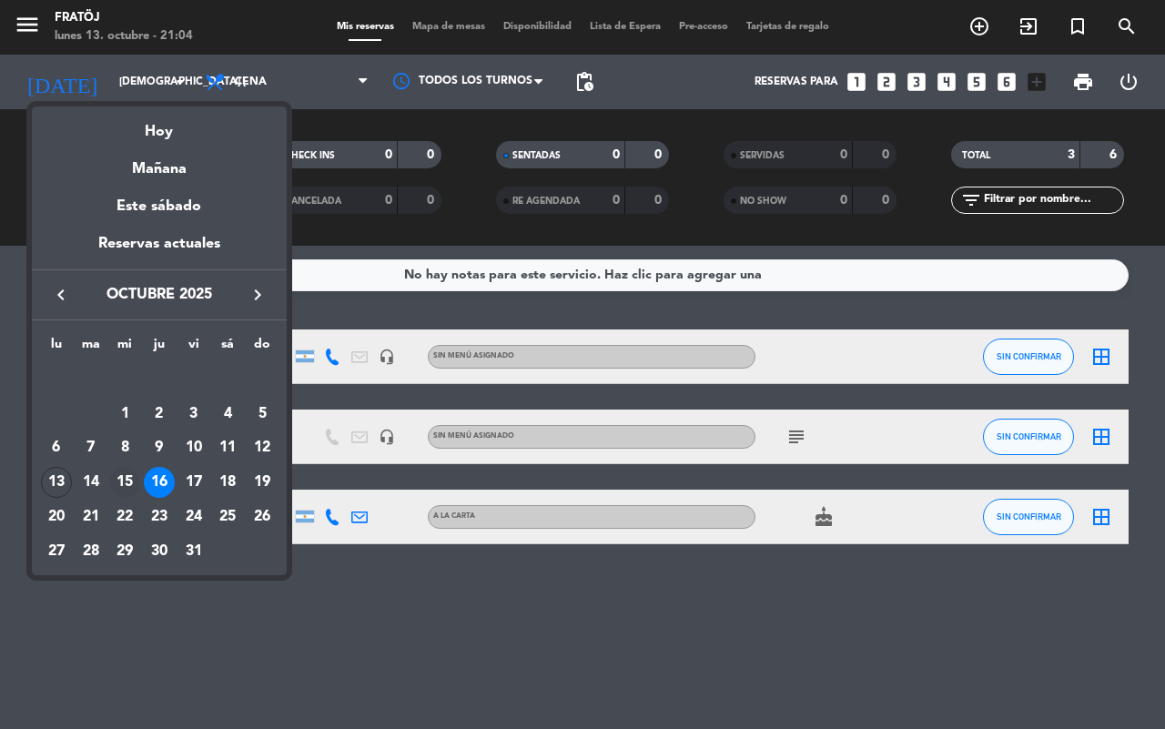
click at [132, 482] on div "15" at bounding box center [124, 482] width 31 height 31
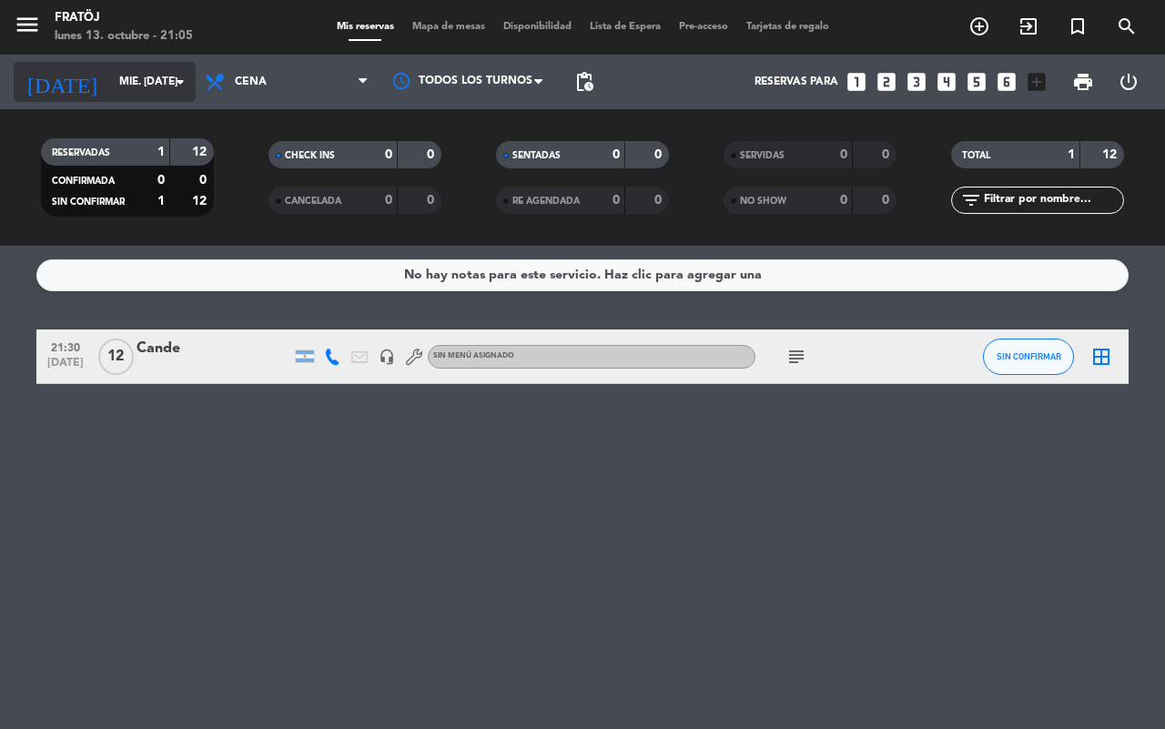
click at [110, 83] on input "mié. [DATE]" at bounding box center [182, 81] width 145 height 31
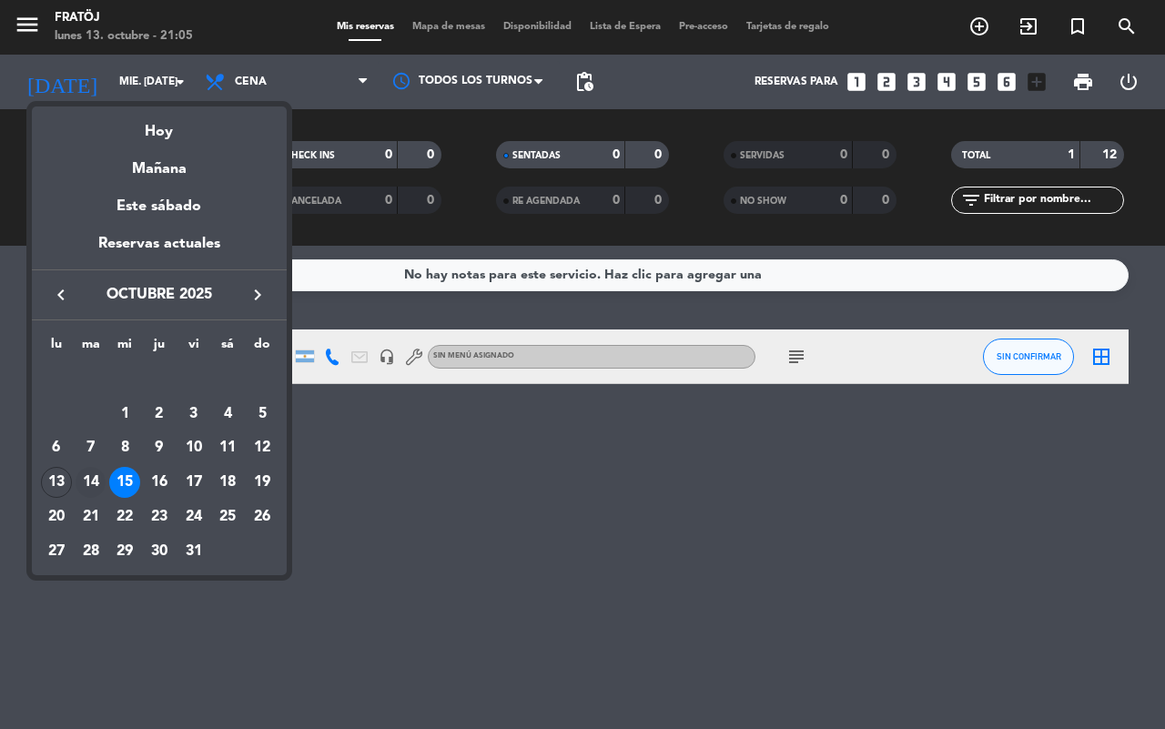
click at [88, 480] on div "14" at bounding box center [91, 482] width 31 height 31
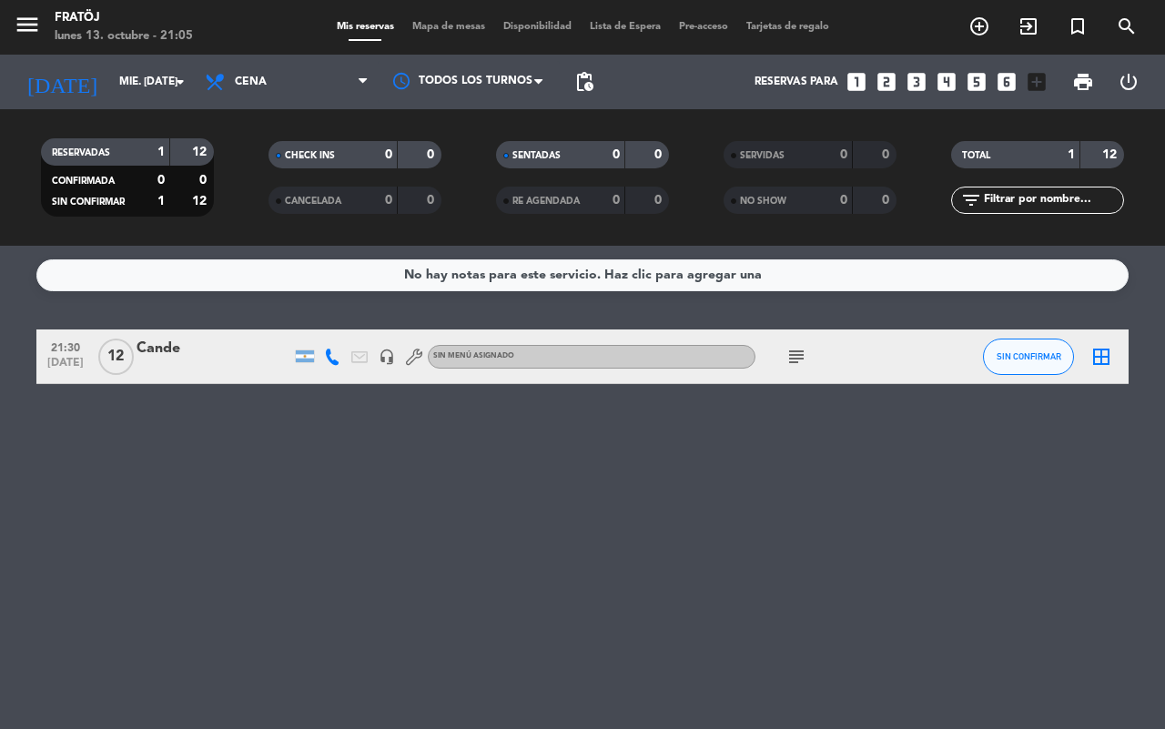
type input "[DATE] oct."
click at [198, 349] on div "[PERSON_NAME]" at bounding box center [214, 349] width 155 height 24
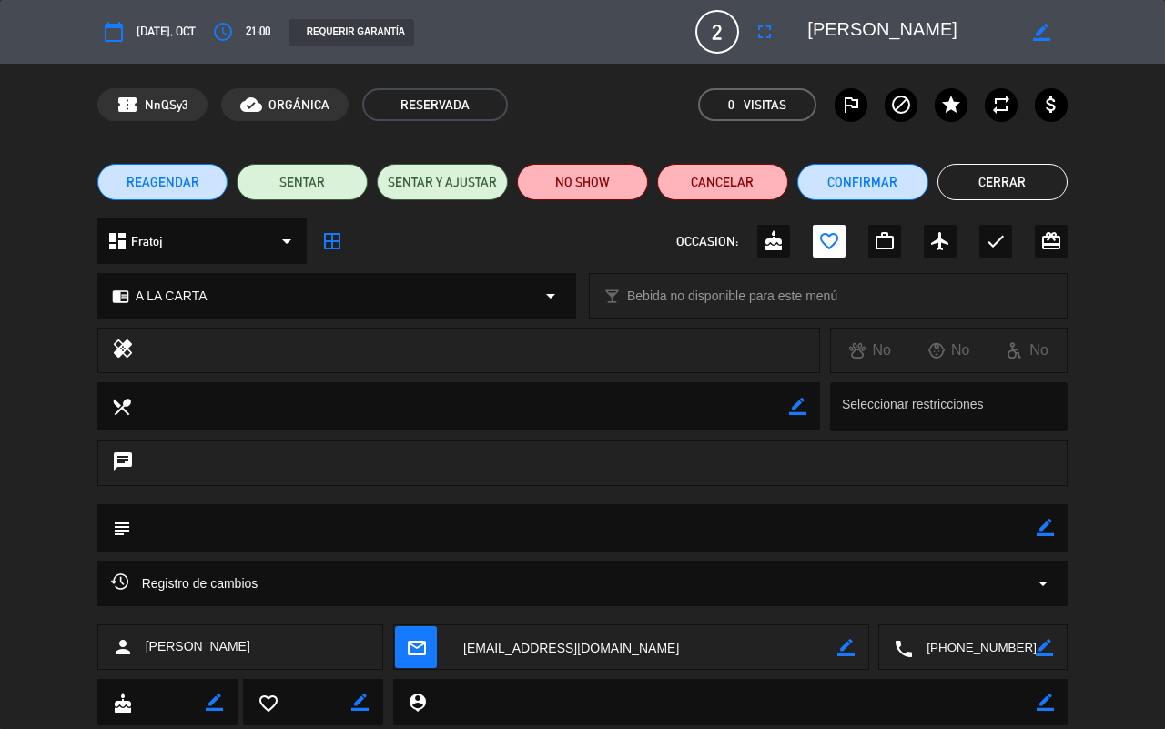
click at [1052, 183] on button "Cerrar" at bounding box center [1002, 182] width 131 height 36
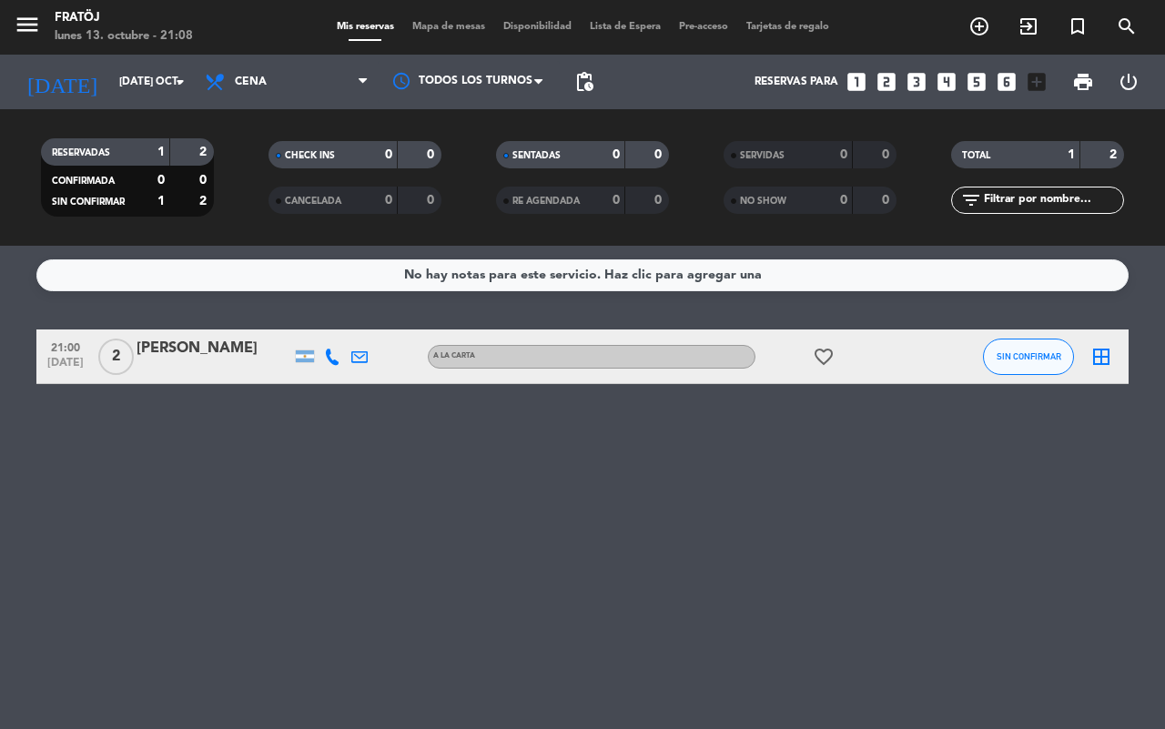
click at [221, 358] on div "[PERSON_NAME]" at bounding box center [214, 349] width 155 height 24
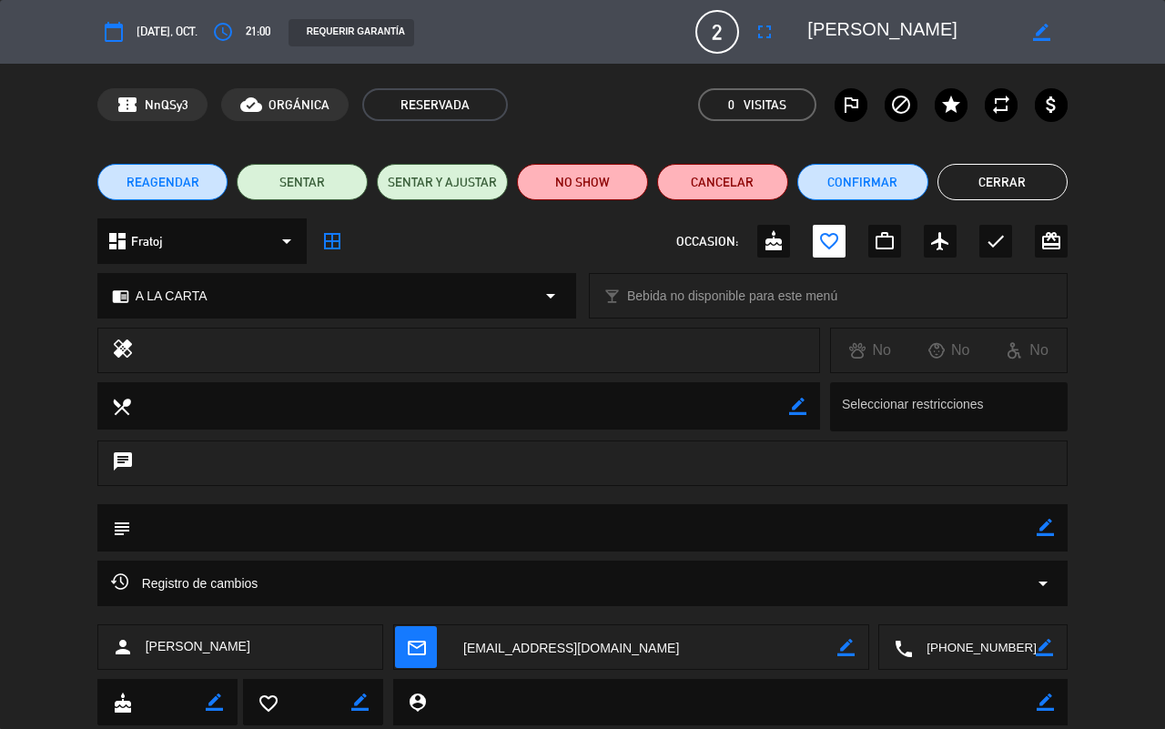
drag, startPoint x: 1042, startPoint y: 534, endPoint x: 965, endPoint y: 538, distance: 77.4
click at [1042, 533] on icon "border_color" at bounding box center [1045, 527] width 17 height 17
click at [965, 538] on textarea at bounding box center [584, 527] width 907 height 46
type textarea "ANIVERSARIO"
click at [1053, 524] on icon at bounding box center [1045, 527] width 17 height 17
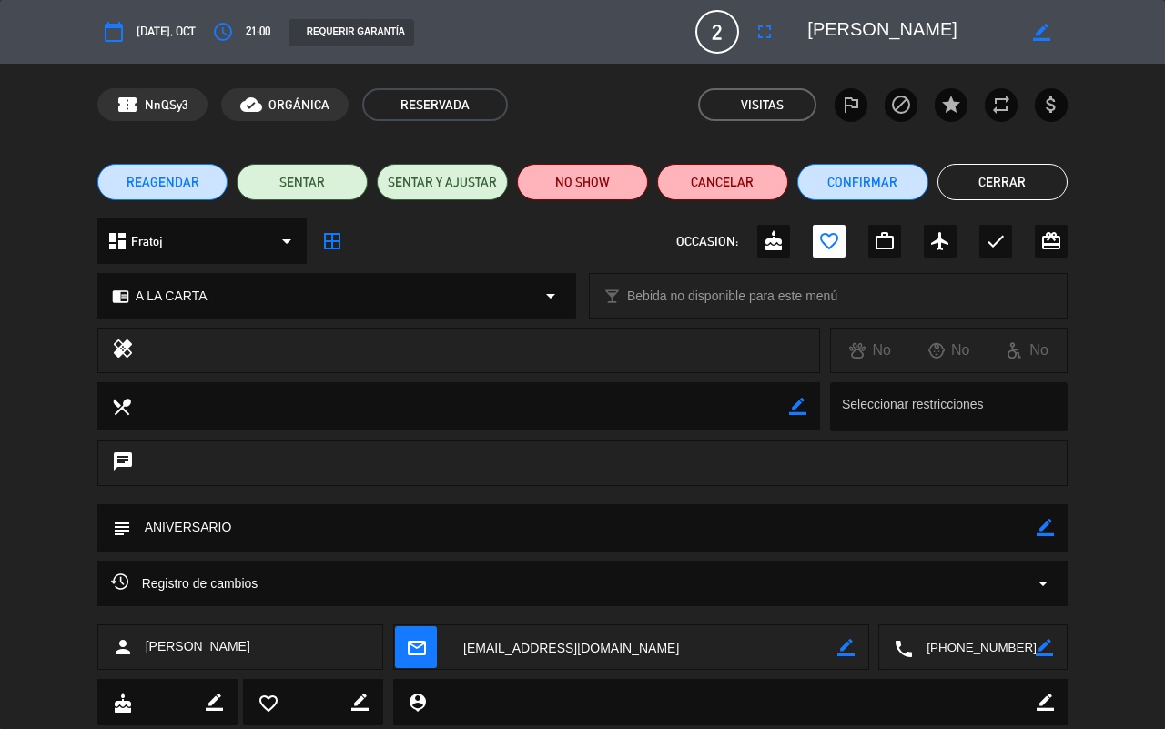
click at [1027, 187] on edit-booking-info-modal "calendar_today [DATE], oct. access_time 21:00 REQUERIR GARANTÍA 2 [PERSON_NAME]…" at bounding box center [582, 364] width 1165 height 729
click at [1026, 185] on button "Cerrar" at bounding box center [1002, 182] width 131 height 36
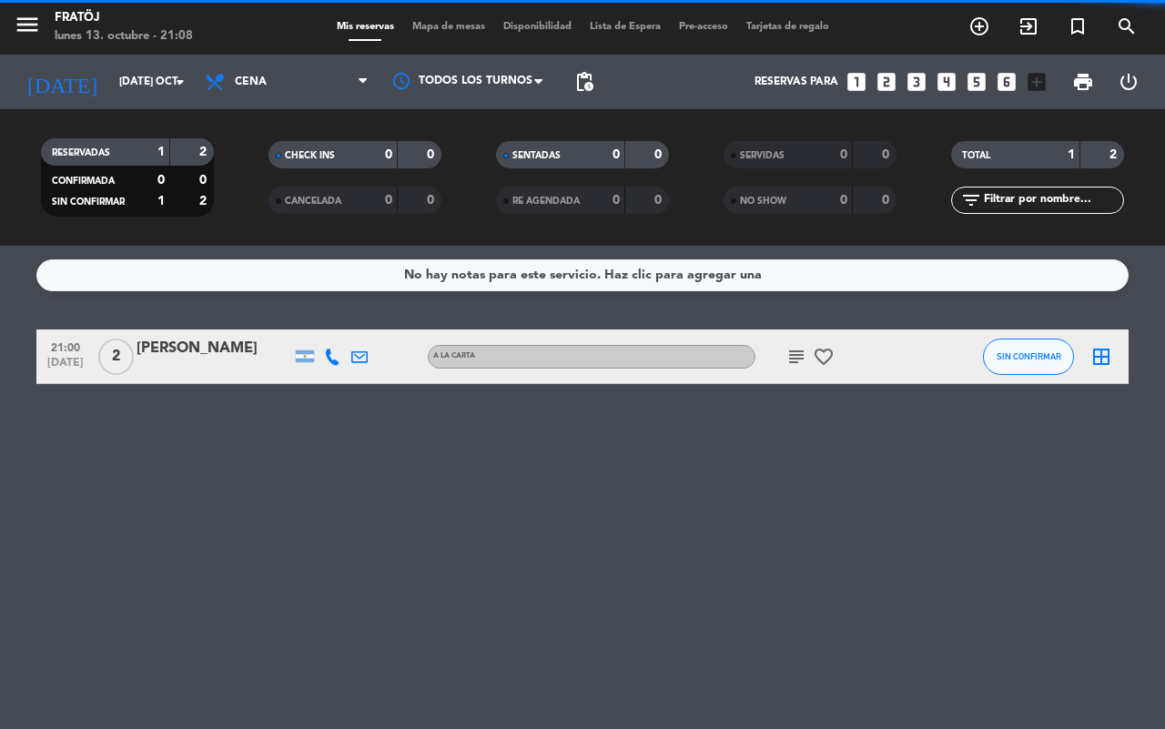
click at [885, 70] on icon "looks_two" at bounding box center [887, 82] width 24 height 24
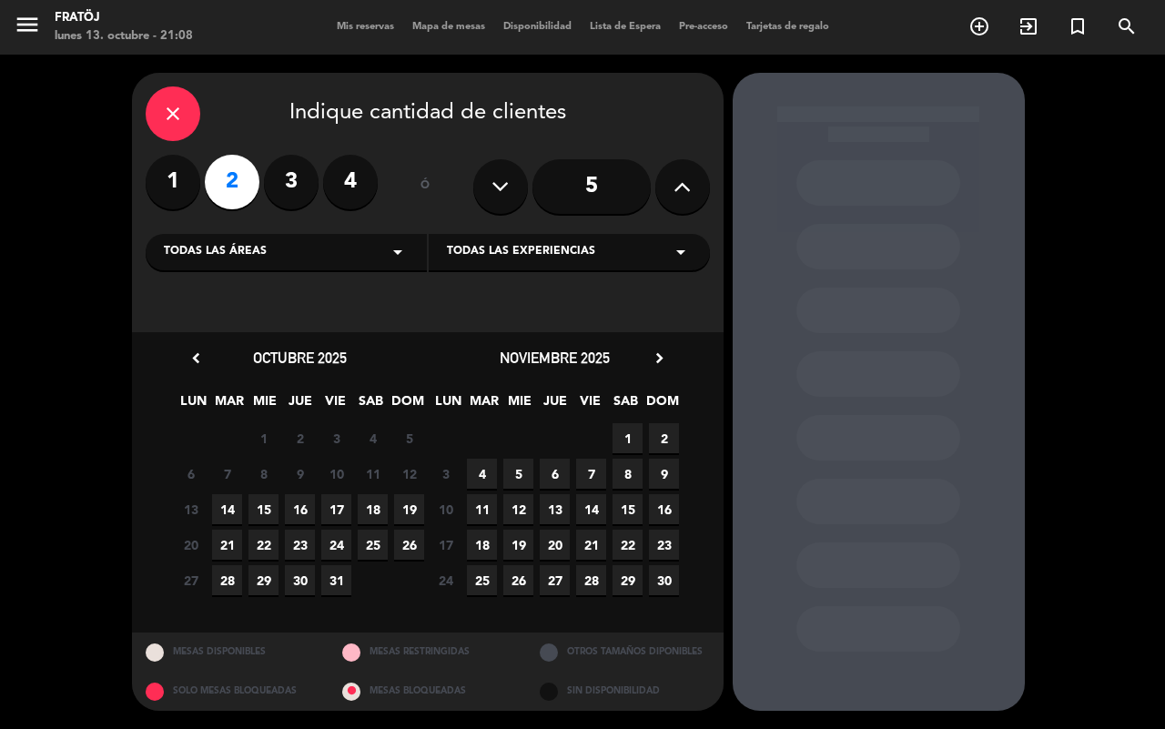
click at [226, 505] on span "14" at bounding box center [227, 509] width 30 height 30
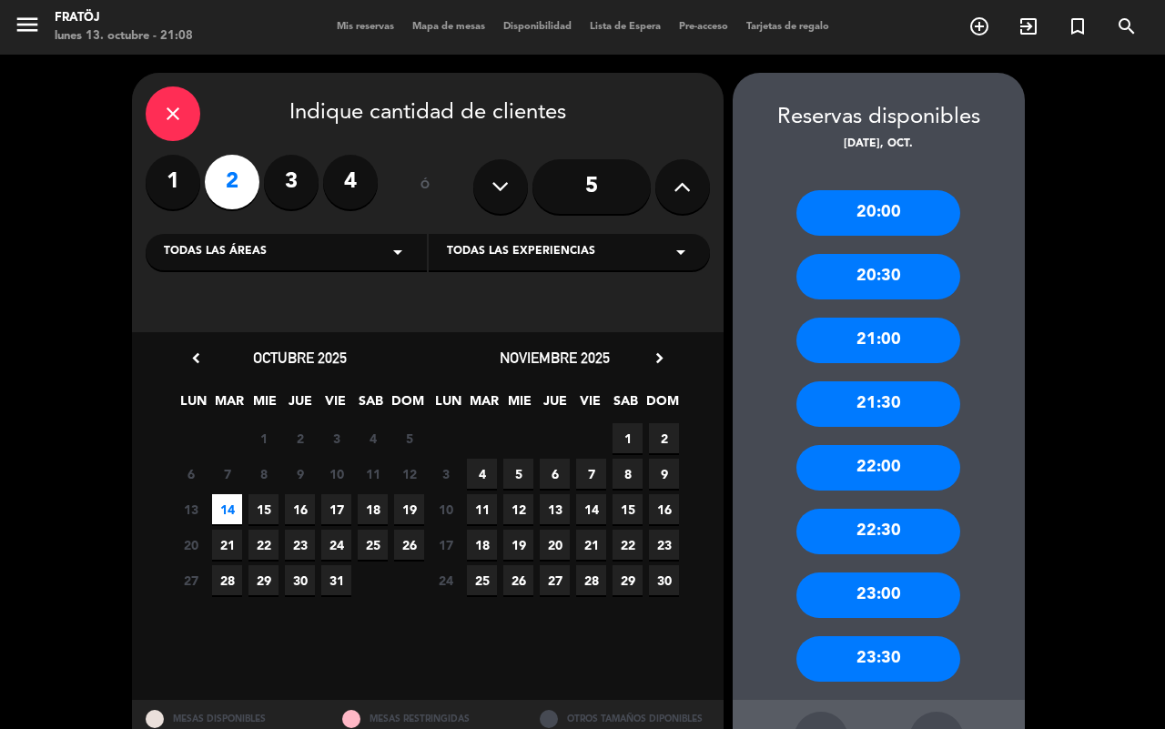
click at [901, 353] on div "21:00" at bounding box center [878, 341] width 164 height 46
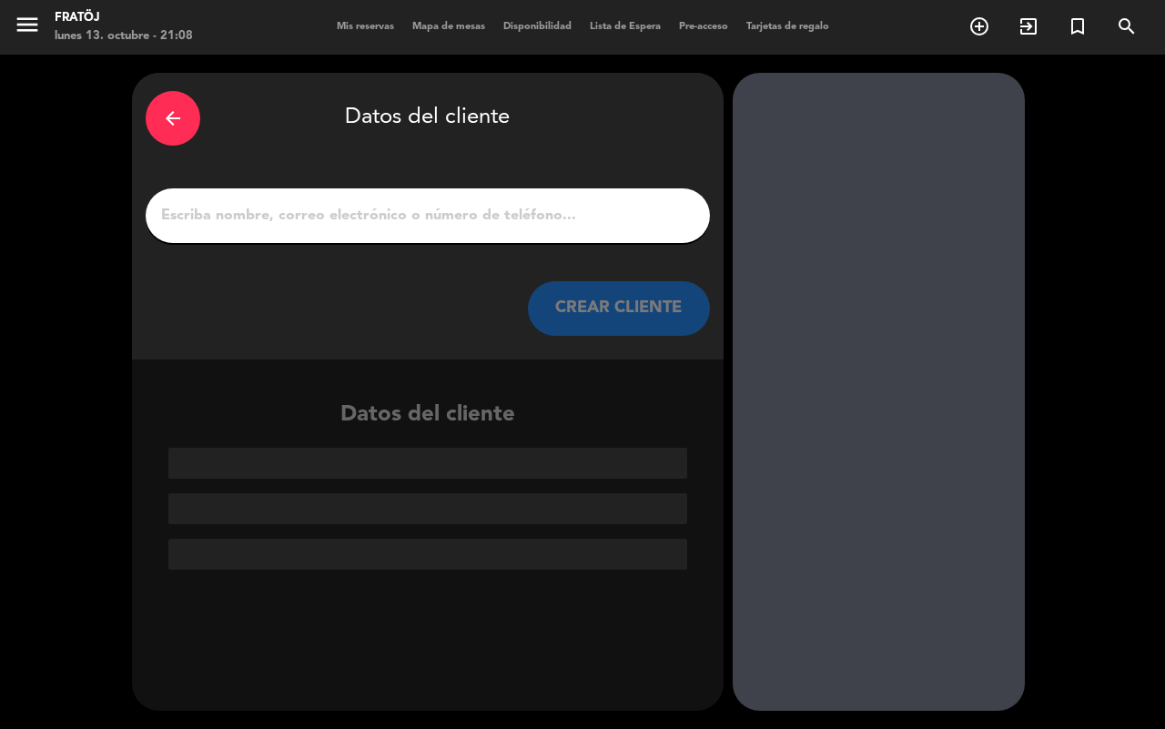
click at [410, 219] on input "1" at bounding box center [427, 215] width 537 height 25
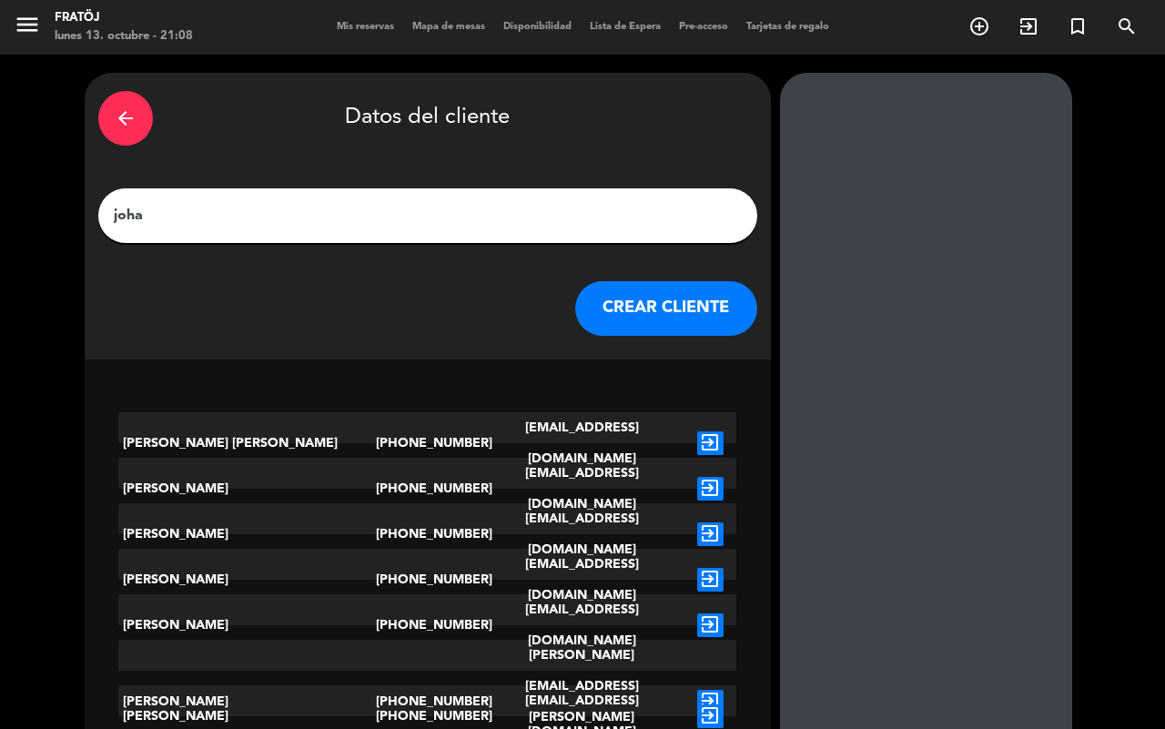
type input "joha"
click at [697, 522] on icon "exit_to_app" at bounding box center [710, 534] width 26 height 24
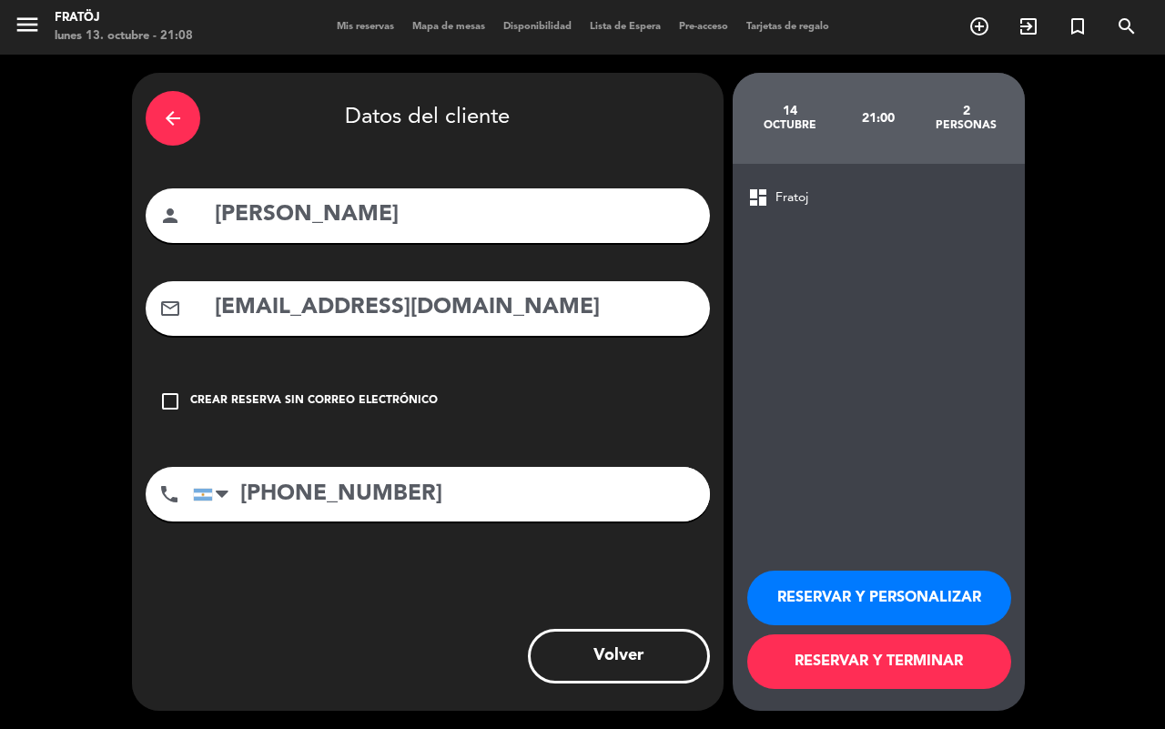
click at [843, 592] on button "RESERVAR Y PERSONALIZAR" at bounding box center [879, 598] width 264 height 55
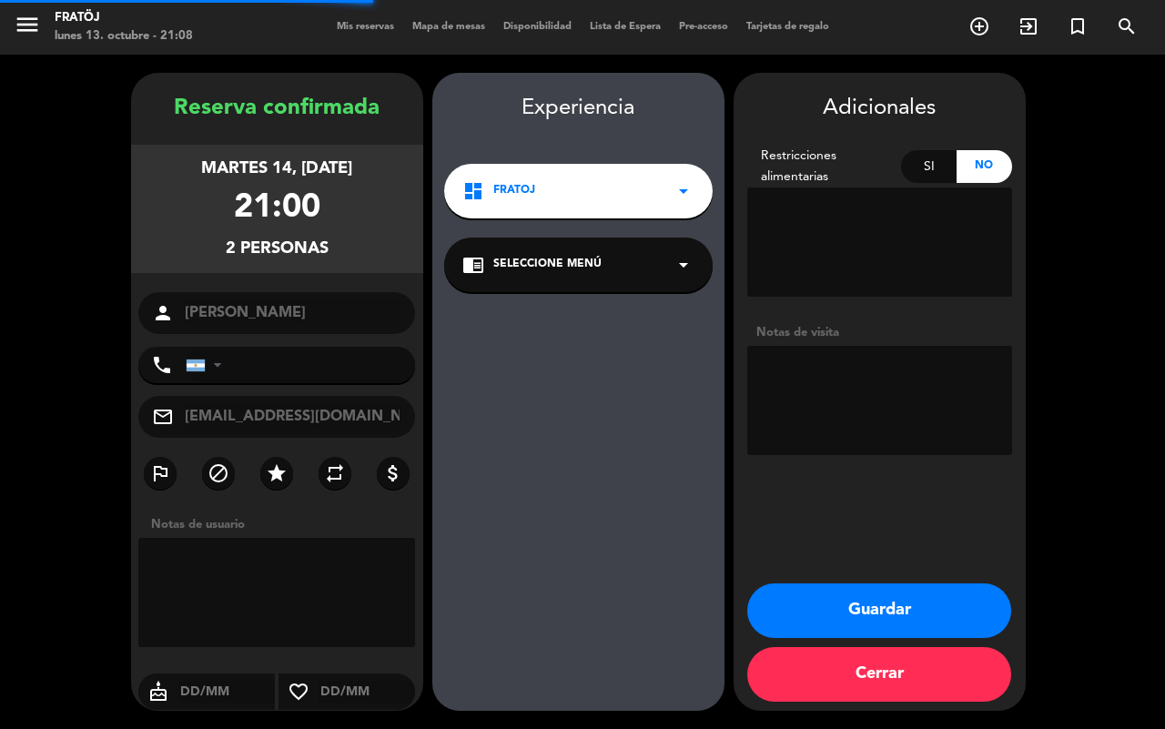
type input "[PHONE_NUMBER]"
click at [874, 349] on textarea at bounding box center [879, 400] width 265 height 109
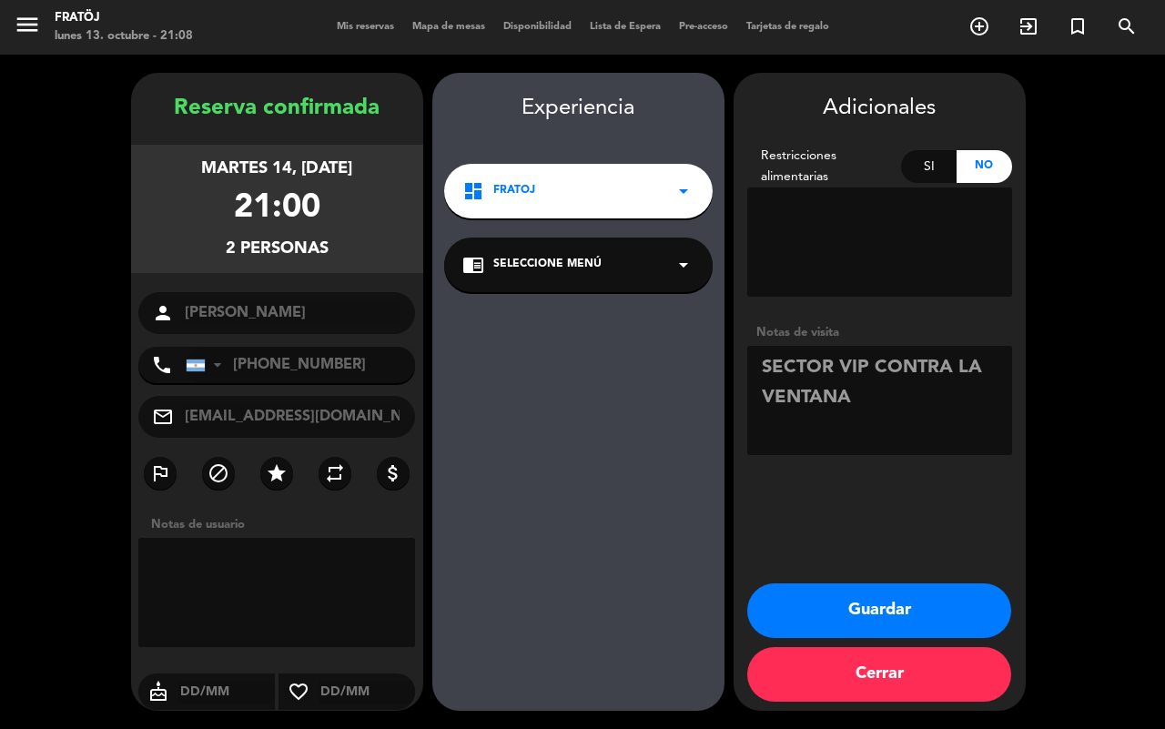
type textarea "SECTOR VIP CONTRA LA VENTANA"
click at [936, 601] on button "Guardar" at bounding box center [879, 610] width 264 height 55
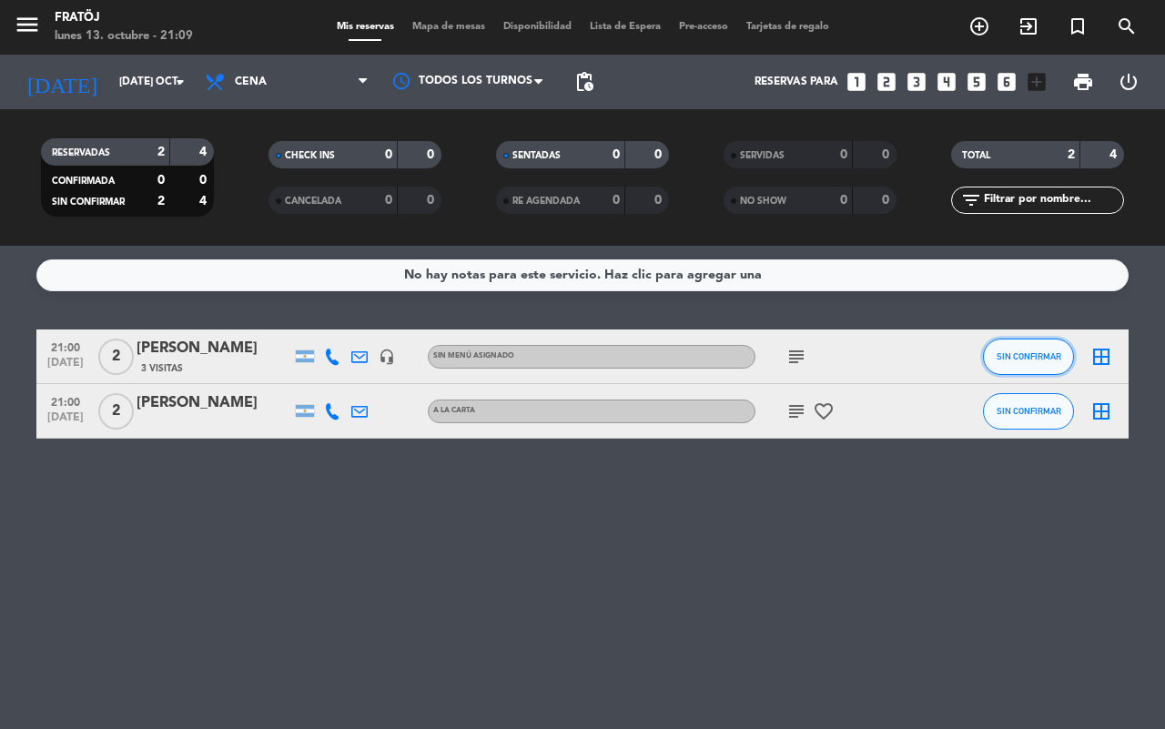
click at [1038, 371] on button "SIN CONFIRMAR" at bounding box center [1028, 357] width 91 height 36
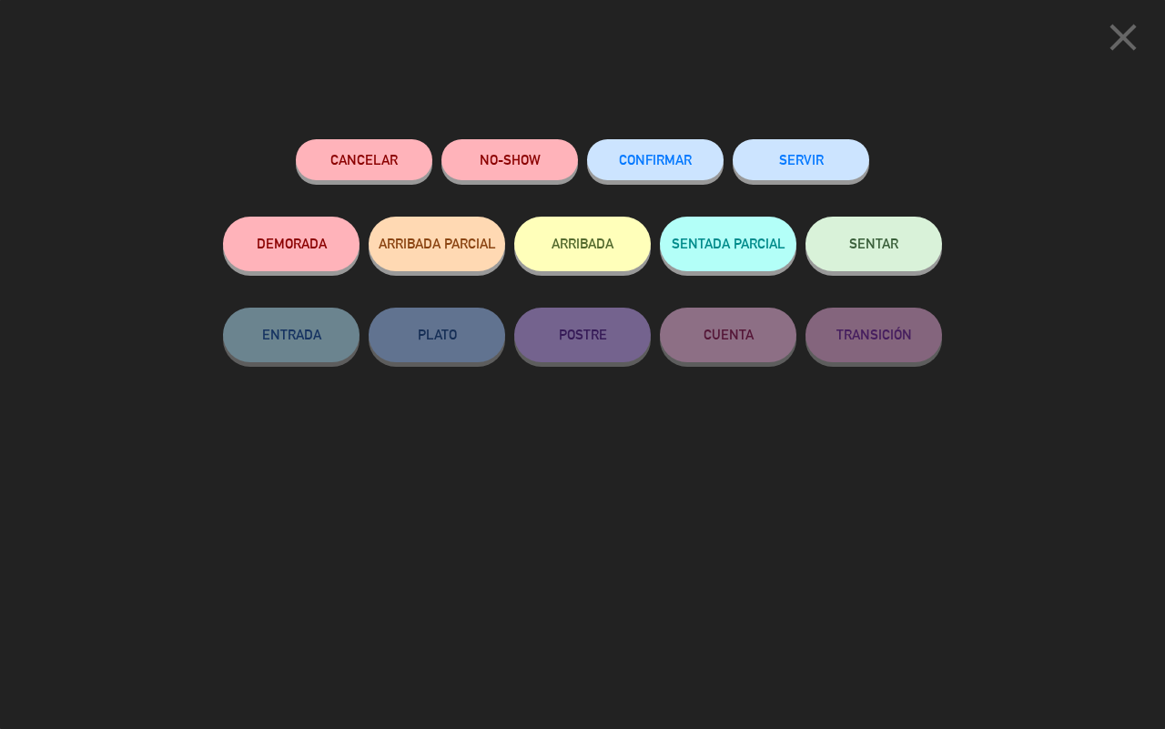
click at [655, 165] on span "CONFIRMAR" at bounding box center [655, 159] width 73 height 15
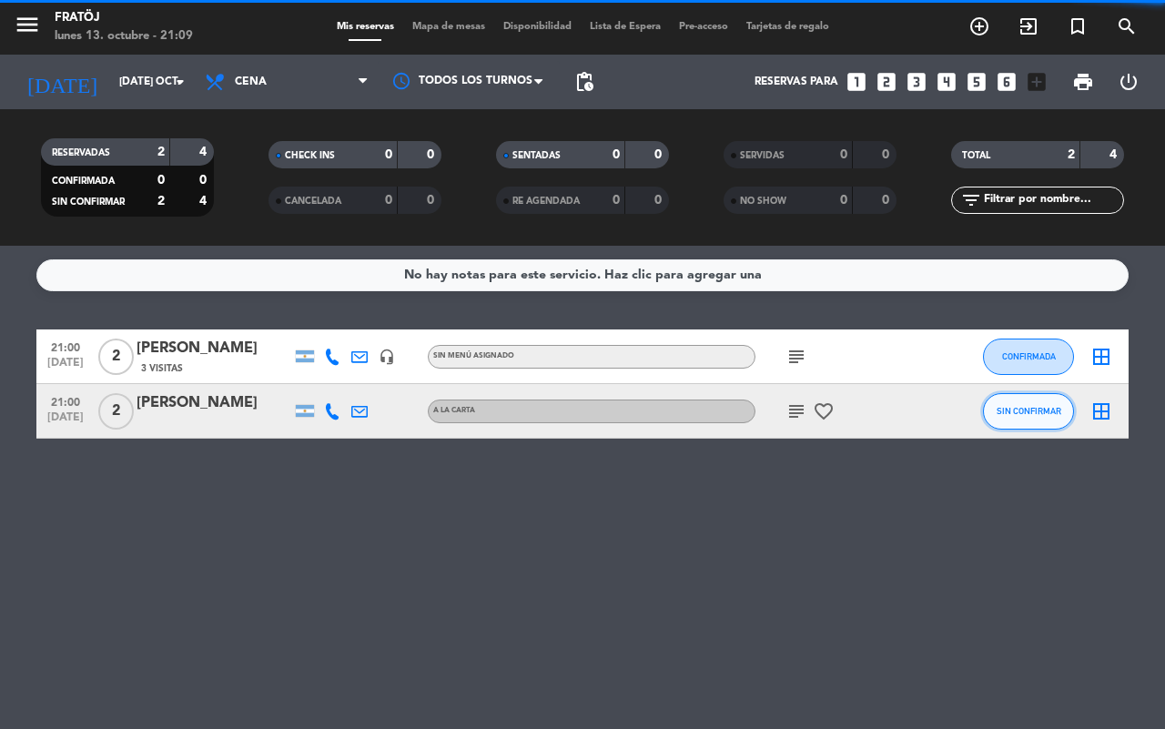
click at [1002, 417] on button "SIN CONFIRMAR" at bounding box center [1028, 411] width 91 height 36
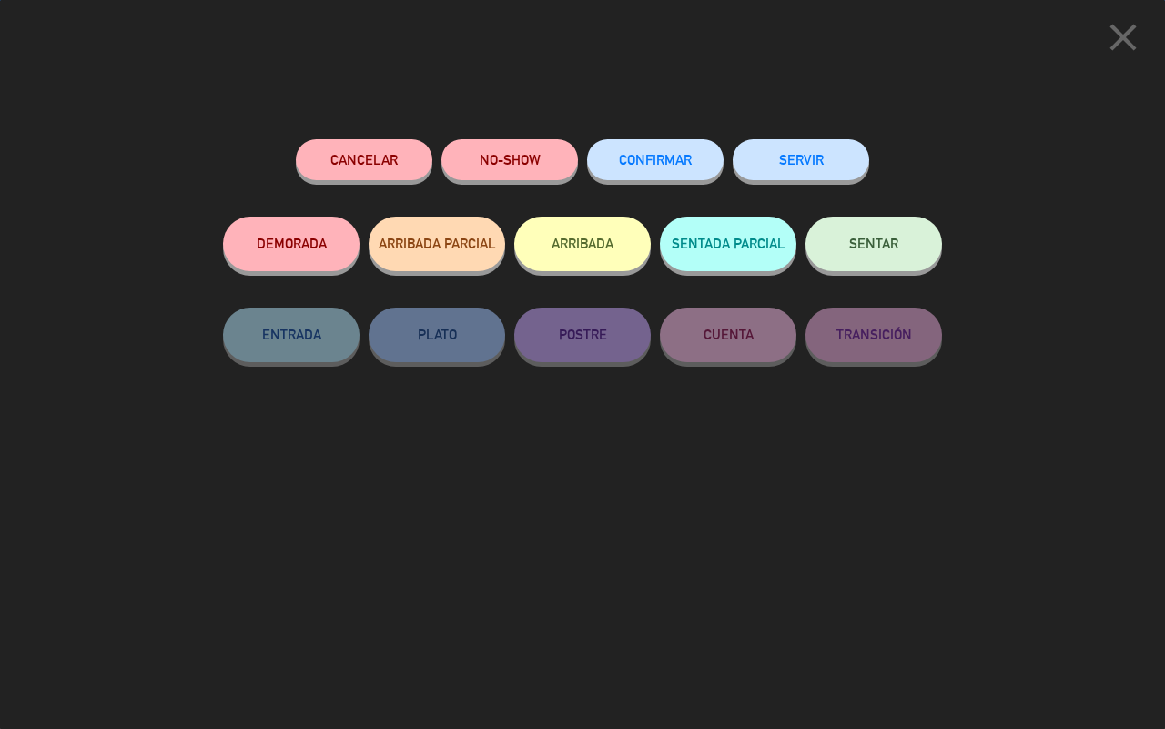
click at [675, 147] on button "CONFIRMAR" at bounding box center [655, 159] width 137 height 41
